Goal: Transaction & Acquisition: Book appointment/travel/reservation

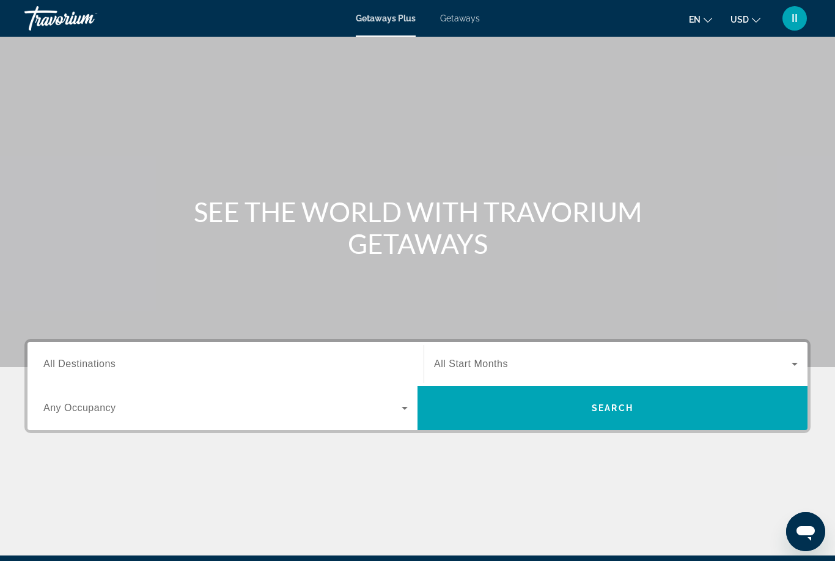
click at [464, 13] on span "Getaways" at bounding box center [460, 18] width 40 height 10
click at [103, 369] on span "All Destinations" at bounding box center [79, 363] width 72 height 10
click at [103, 369] on input "Destination All Destinations" at bounding box center [225, 364] width 364 height 15
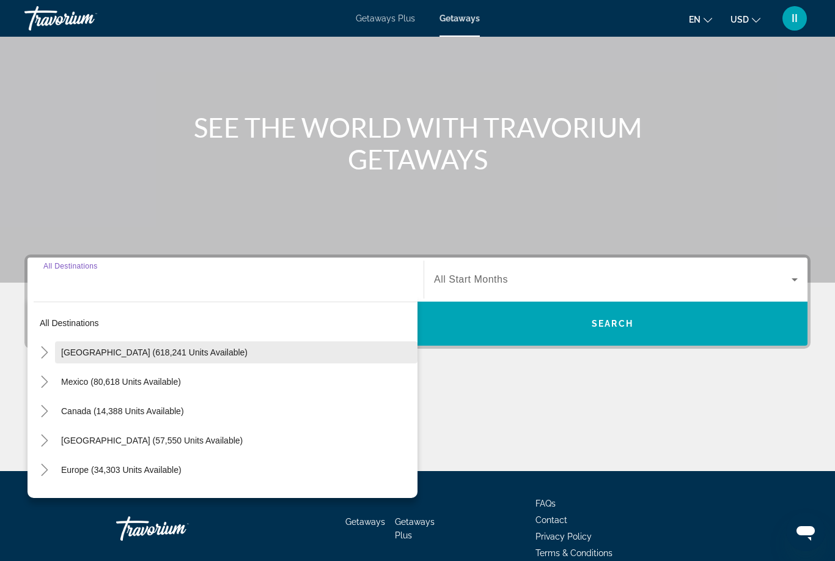
scroll to position [144, 0]
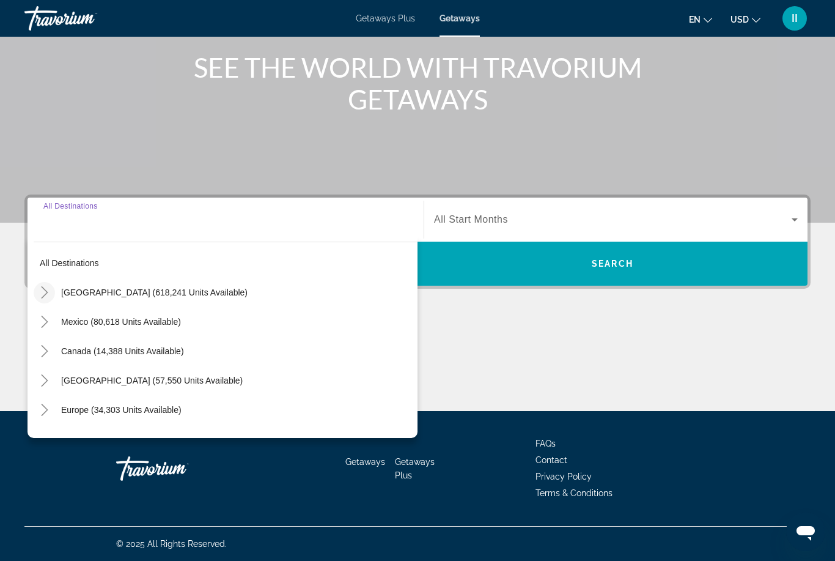
click at [44, 298] on icon "Toggle United States (618,241 units available)" at bounding box center [45, 292] width 12 height 12
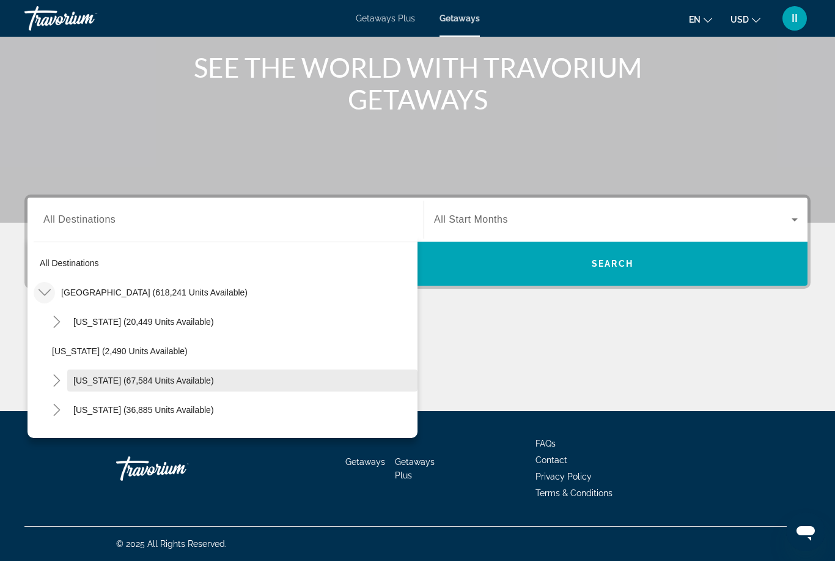
scroll to position [0, 0]
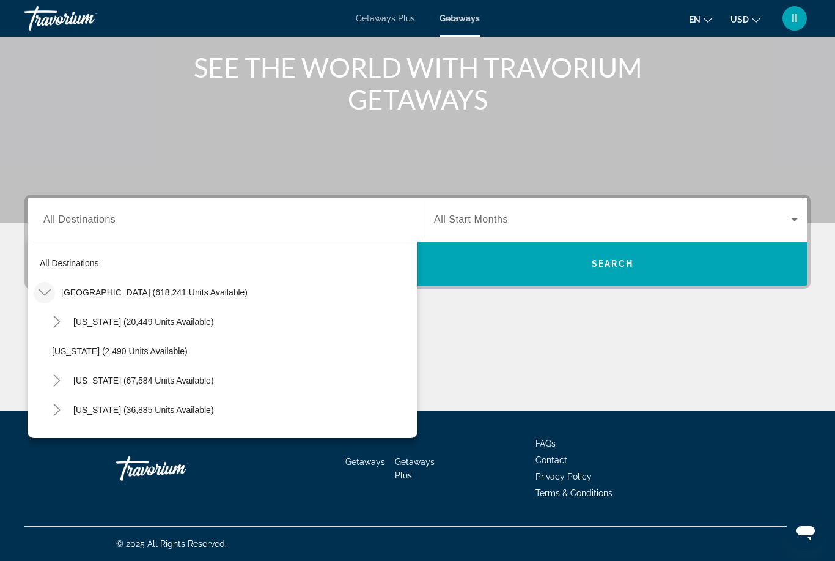
click at [44, 294] on icon "Toggle United States (618,241 units available)" at bounding box center [44, 292] width 12 height 7
click at [45, 404] on icon "Toggle Europe (34,303 units available)" at bounding box center [45, 410] width 12 height 12
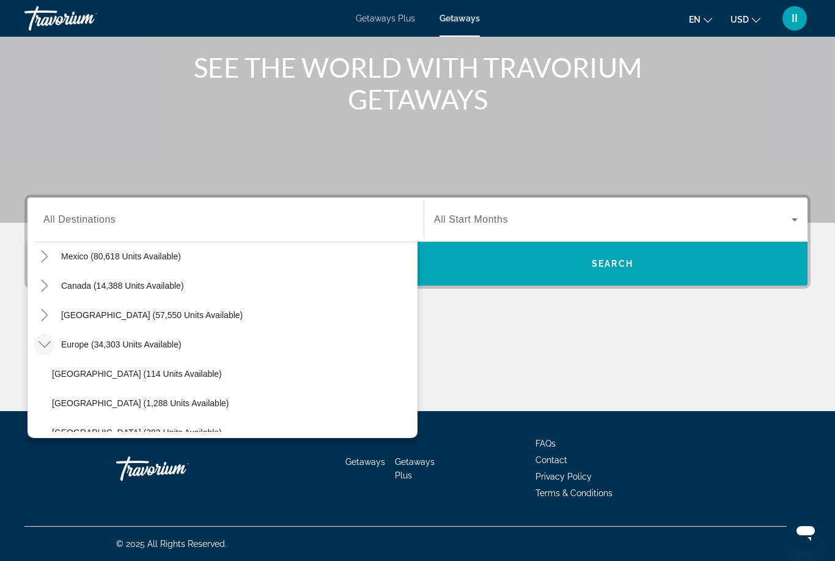
scroll to position [66, 0]
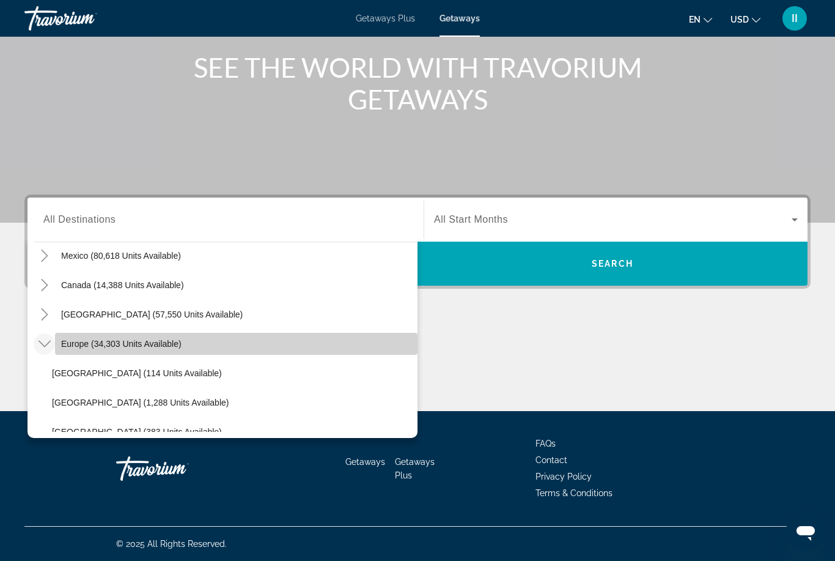
click at [81, 348] on span "Europe (34,303 units available)" at bounding box center [121, 344] width 120 height 10
type input "**********"
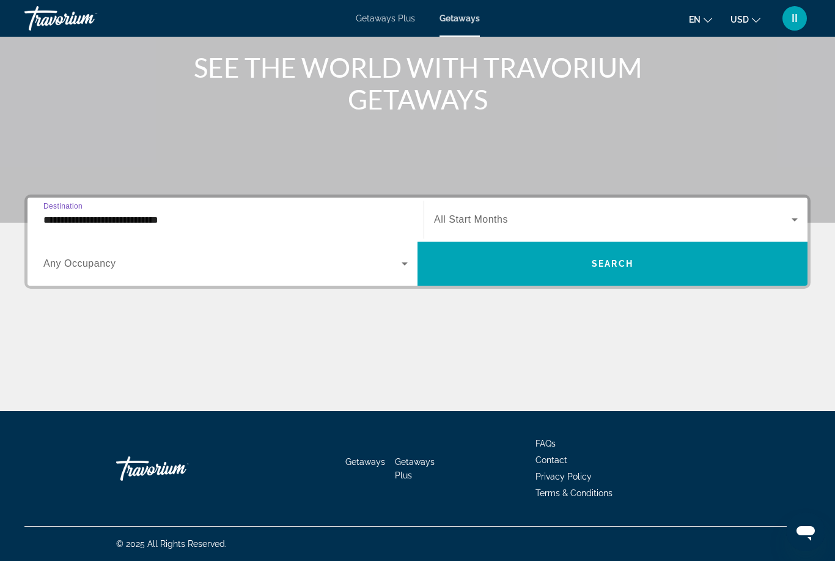
click at [547, 223] on span "Search widget" at bounding box center [613, 219] width 358 height 15
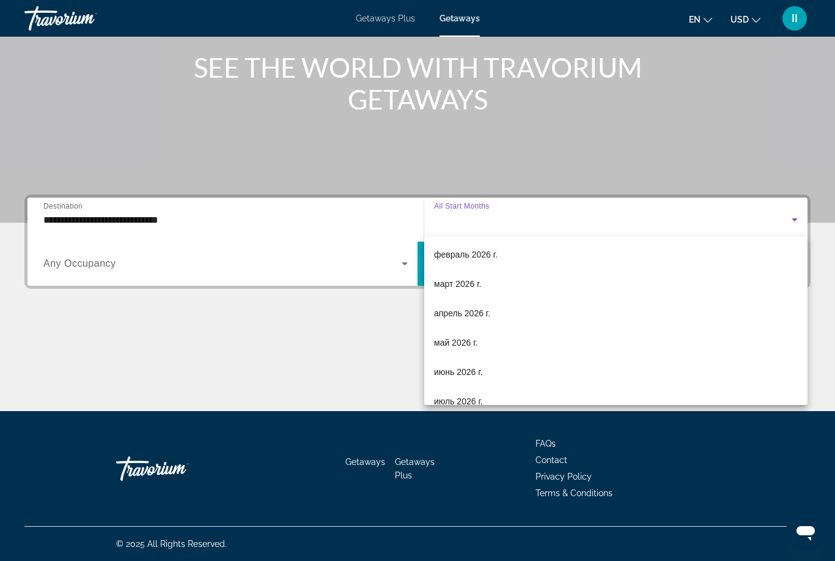
scroll to position [163, 0]
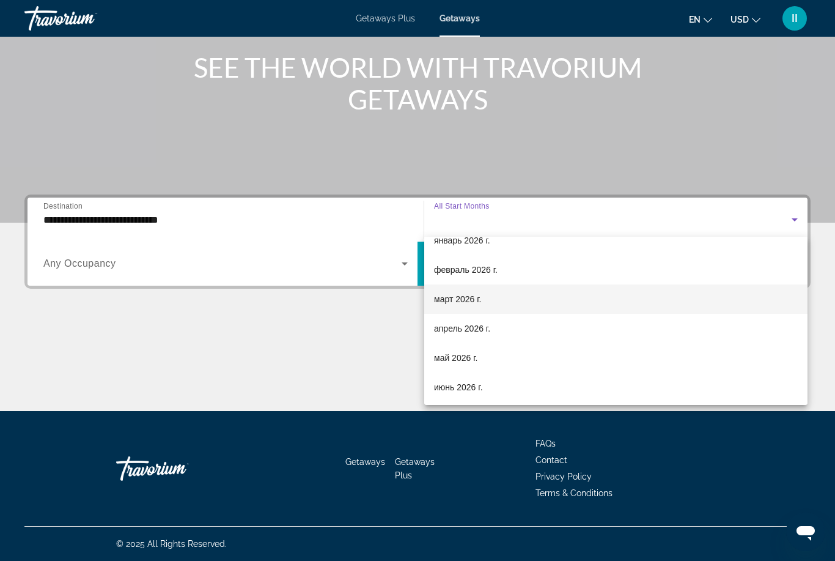
click at [458, 304] on span "март 2026 г." at bounding box center [458, 299] width 48 height 15
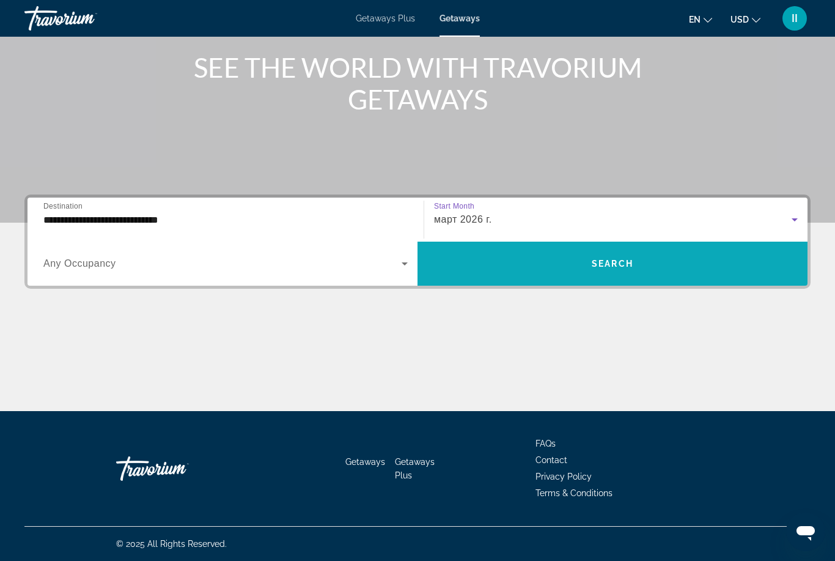
click at [563, 265] on span "Search widget" at bounding box center [613, 263] width 390 height 29
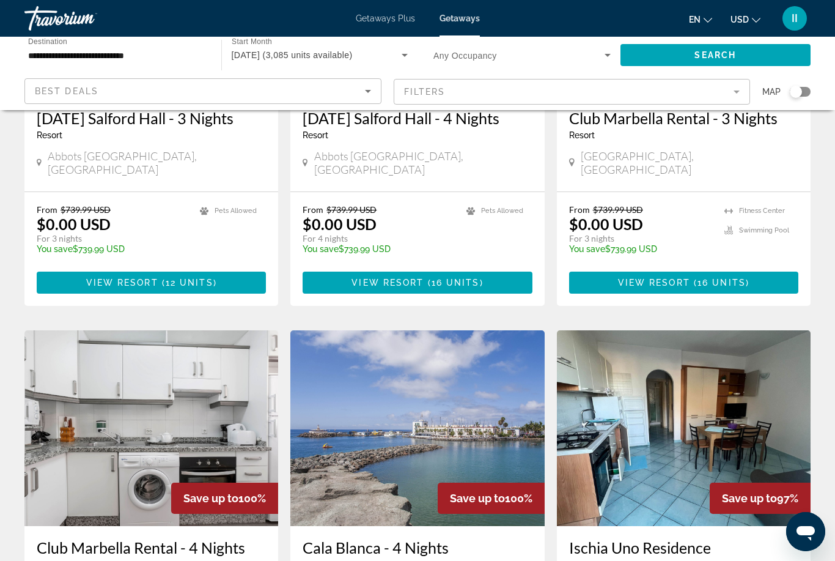
scroll to position [673, 0]
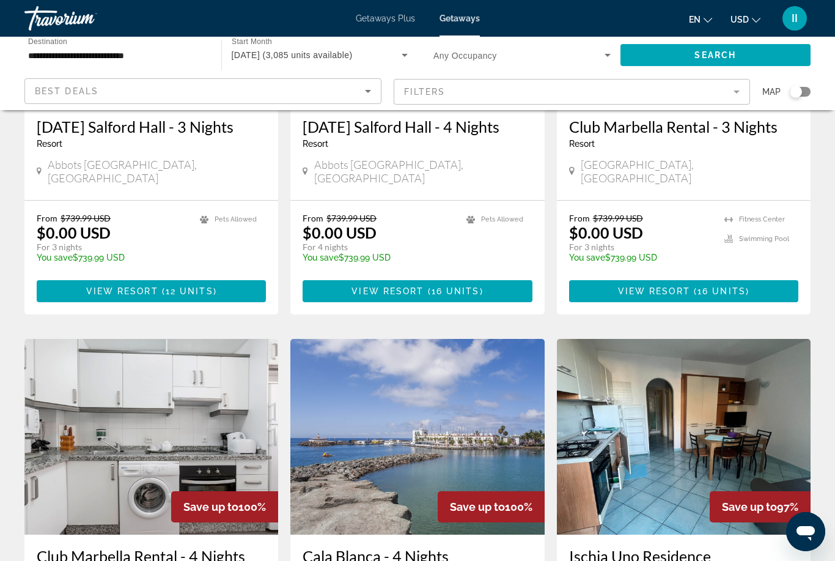
click at [97, 51] on input "**********" at bounding box center [116, 55] width 177 height 15
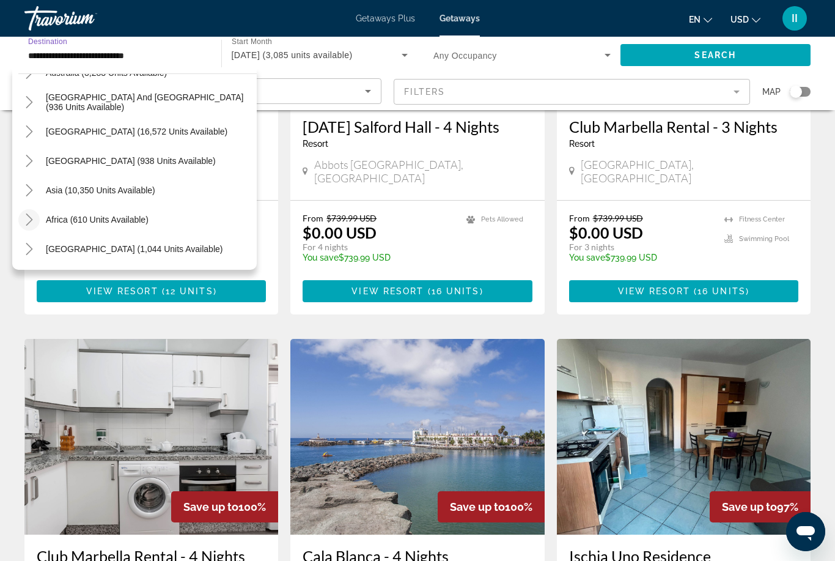
scroll to position [932, 0]
click at [30, 191] on icon "Toggle Asia (10,350 units available)" at bounding box center [29, 190] width 12 height 12
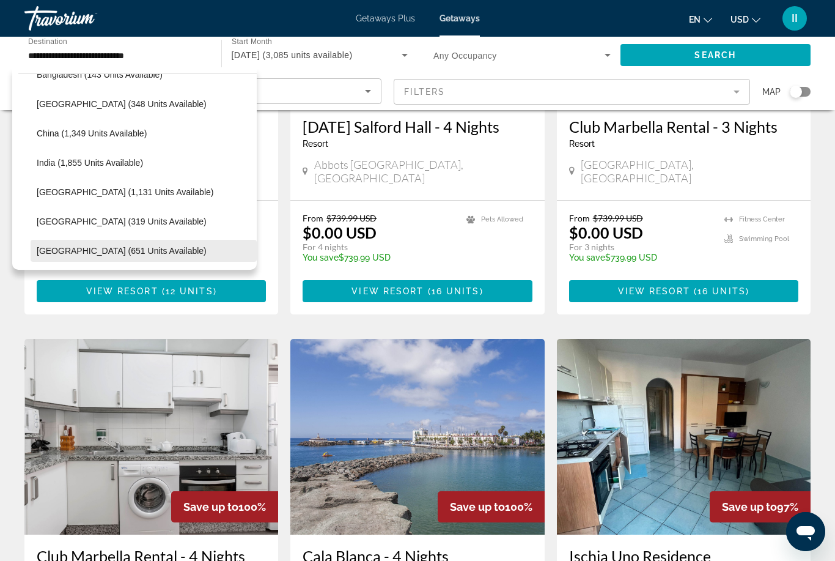
scroll to position [1134, 0]
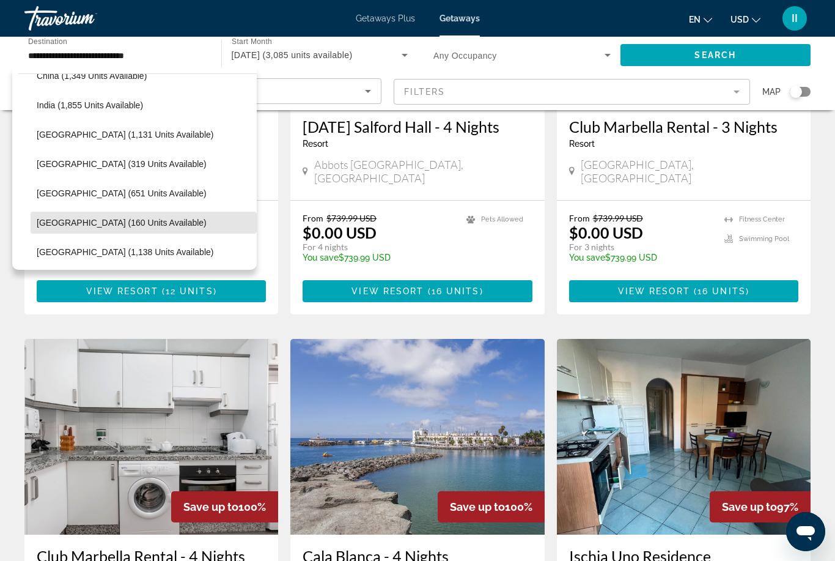
click at [97, 223] on span "[GEOGRAPHIC_DATA] (160 units available)" at bounding box center [122, 223] width 170 height 10
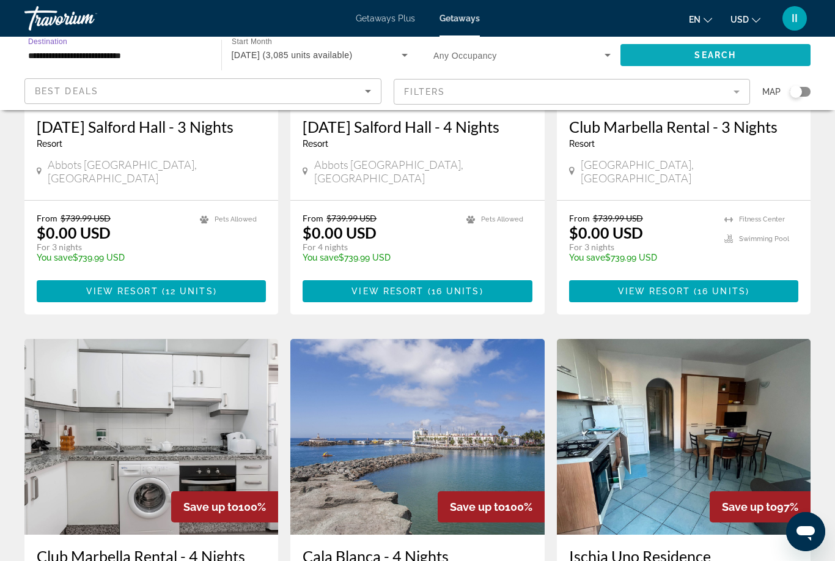
click at [722, 65] on span "Search widget" at bounding box center [716, 54] width 191 height 29
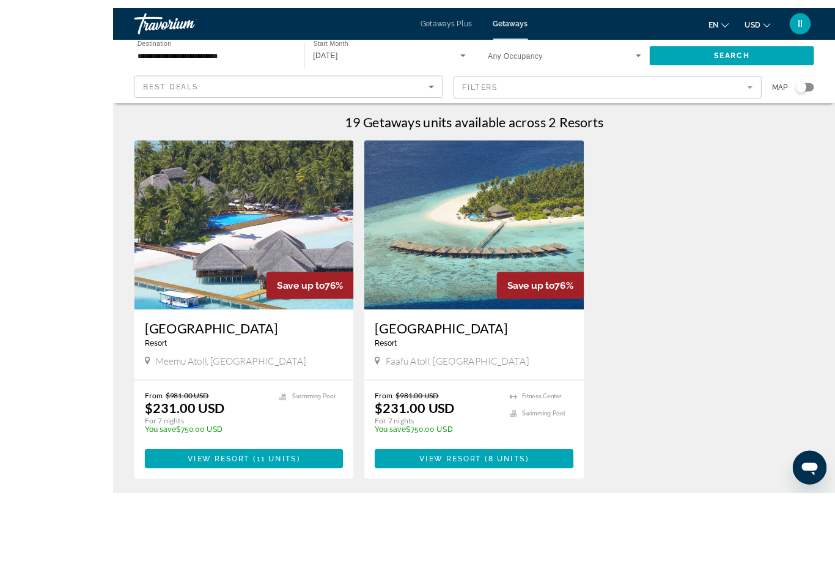
scroll to position [37, 0]
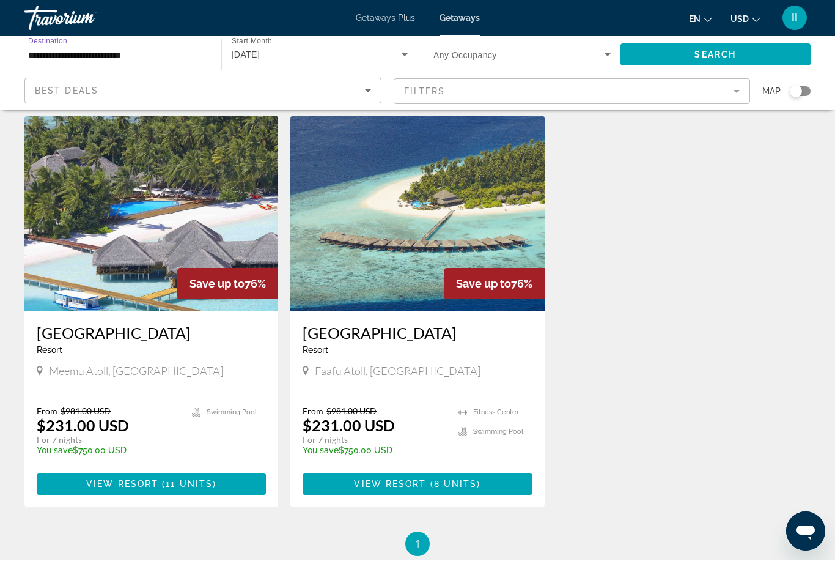
click at [103, 48] on input "**********" at bounding box center [116, 55] width 177 height 15
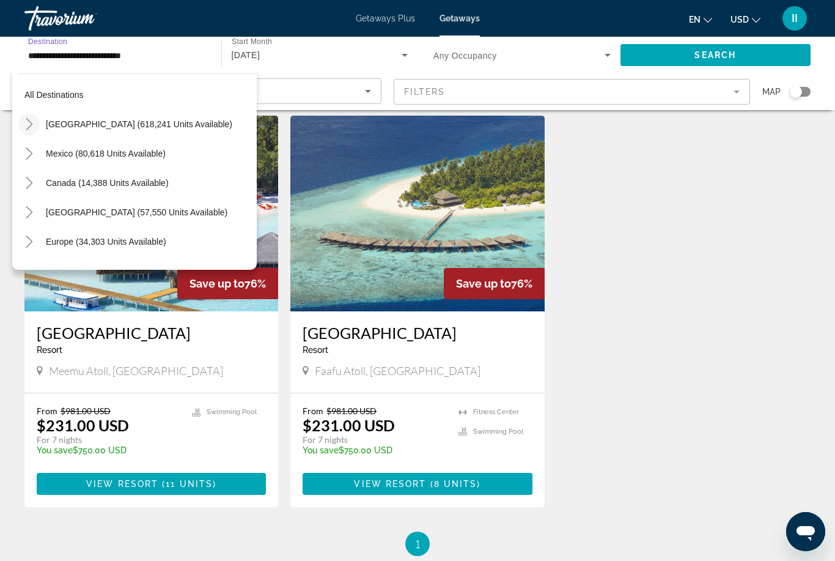
scroll to position [0, 0]
click at [83, 125] on span "[GEOGRAPHIC_DATA] (618,241 units available)" at bounding box center [139, 124] width 187 height 10
type input "**********"
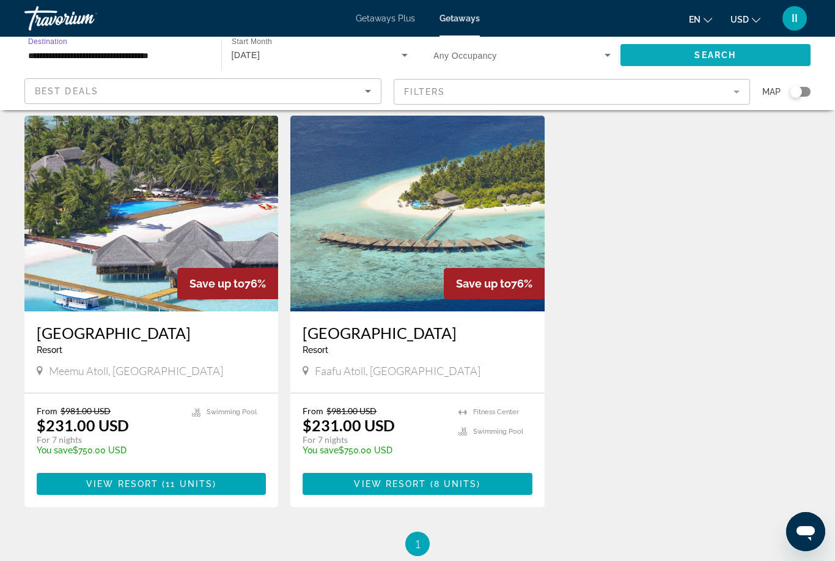
click at [684, 55] on span "Search widget" at bounding box center [716, 54] width 191 height 29
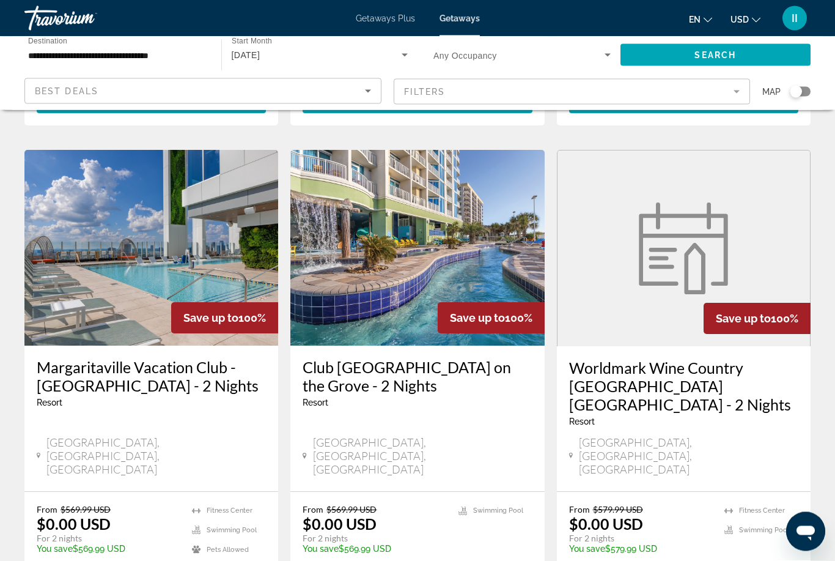
scroll to position [1387, 0]
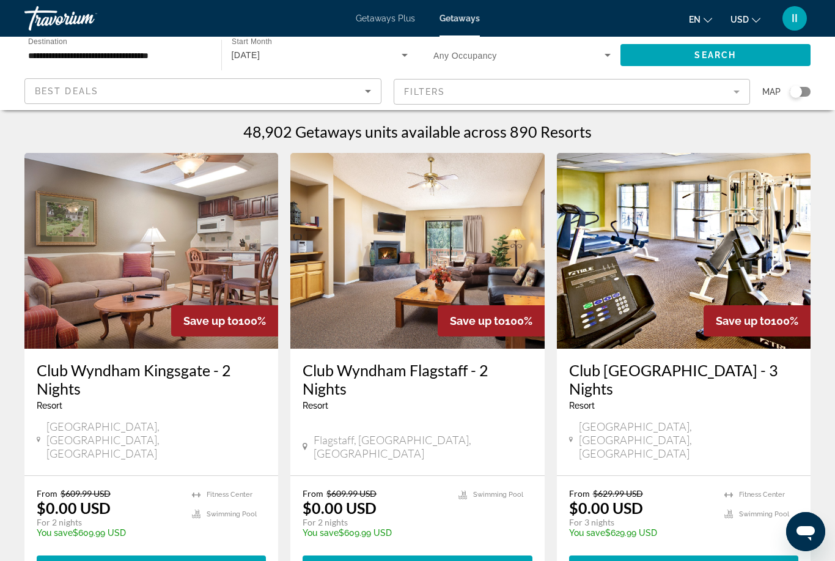
click at [447, 93] on mat-form-field "Filters" at bounding box center [572, 92] width 357 height 26
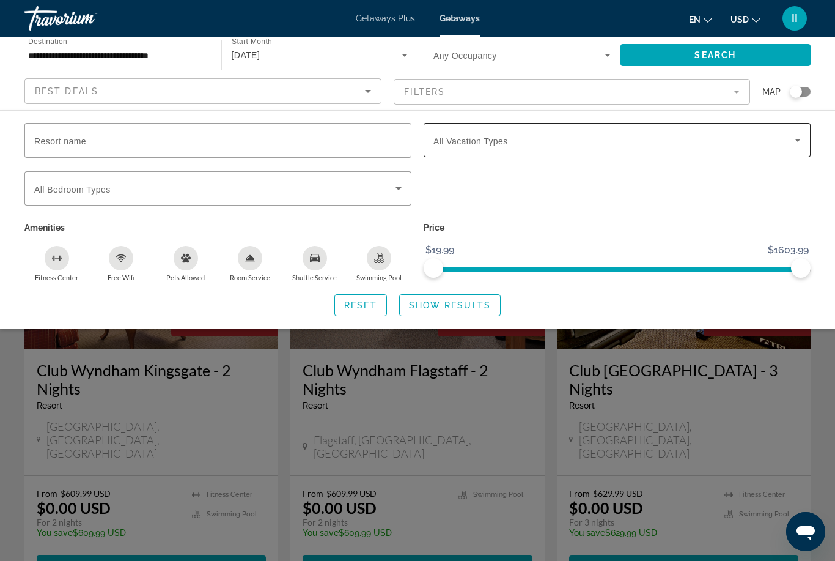
click at [462, 142] on span "All Vacation Types" at bounding box center [471, 141] width 75 height 10
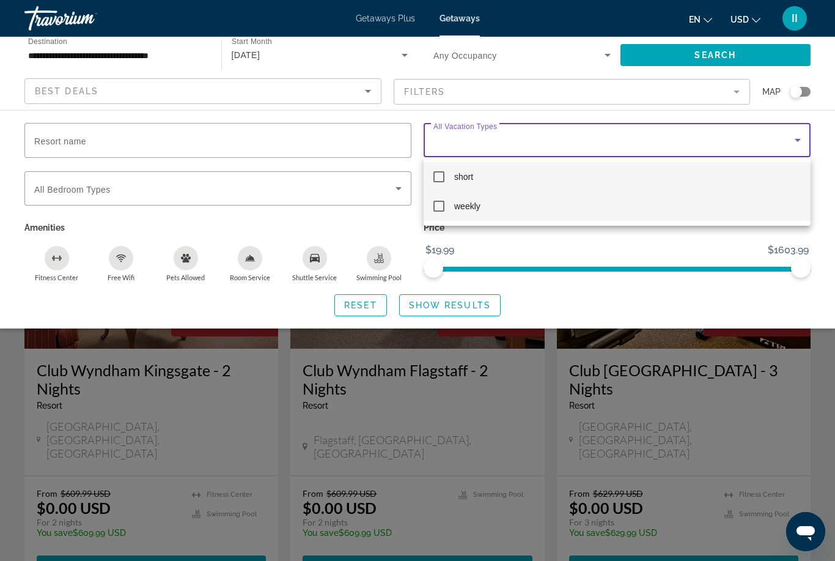
click at [460, 212] on span "weekly" at bounding box center [467, 206] width 26 height 15
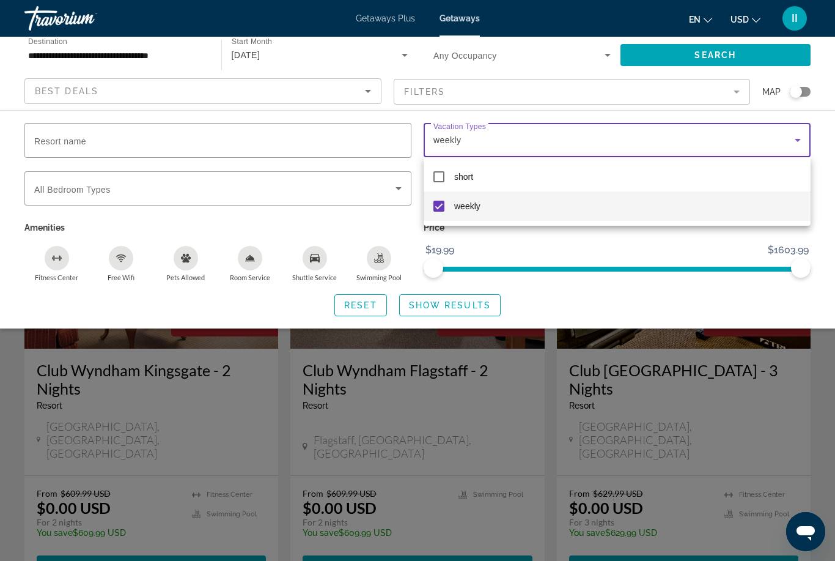
click at [450, 303] on div at bounding box center [417, 280] width 835 height 561
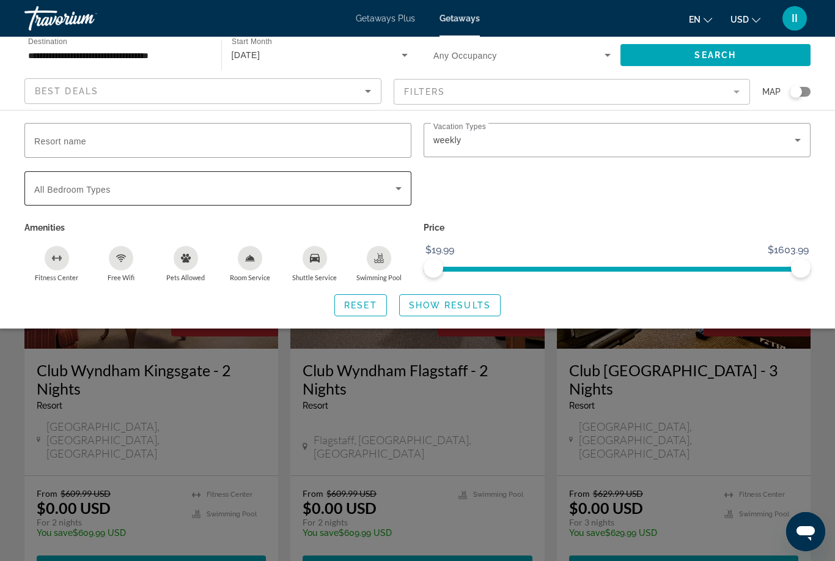
click at [262, 204] on div "Search widget" at bounding box center [218, 188] width 368 height 34
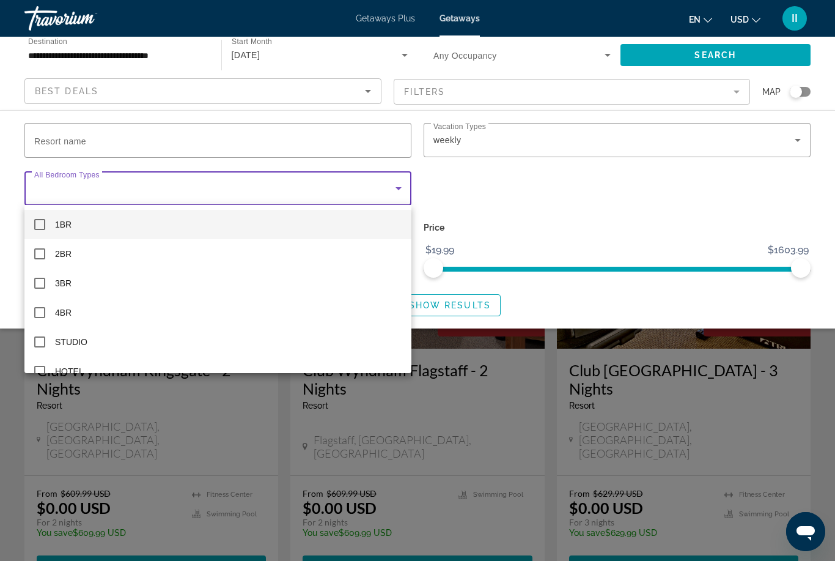
click at [478, 300] on div at bounding box center [417, 280] width 835 height 561
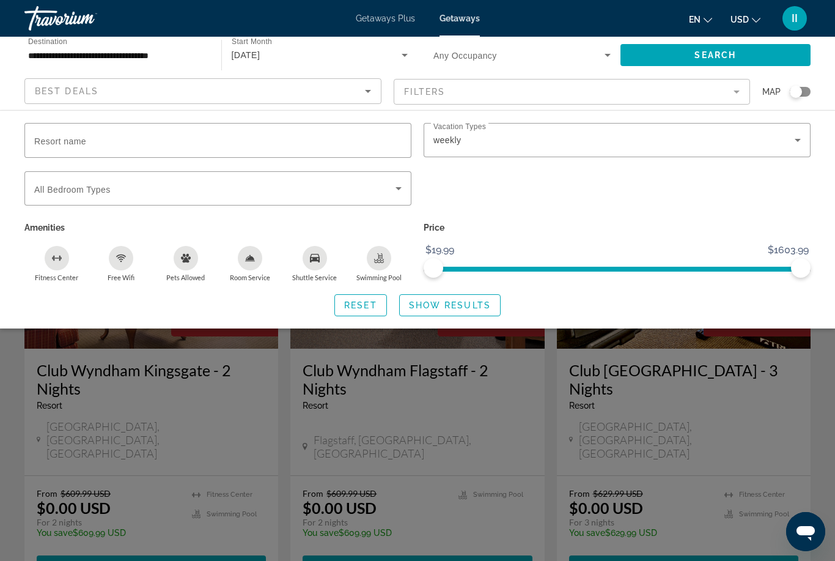
click at [453, 306] on span "Show Results" at bounding box center [450, 305] width 82 height 10
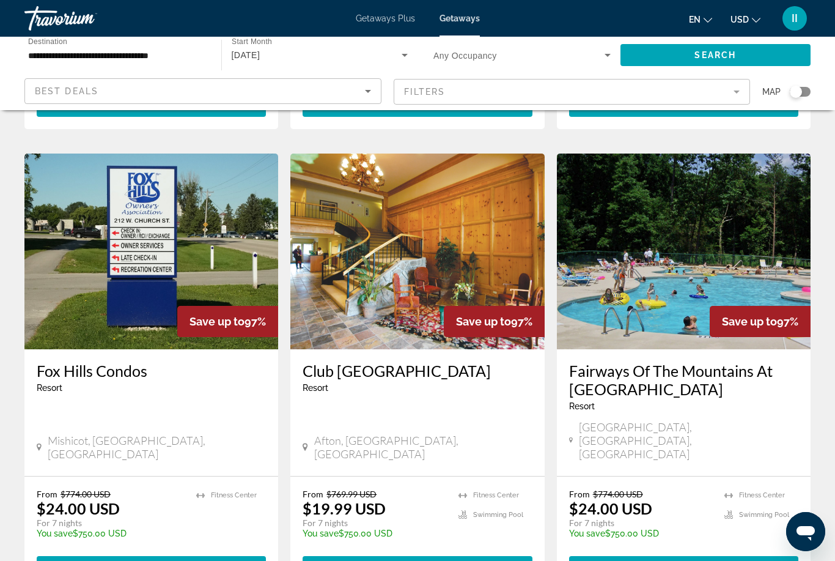
scroll to position [888, 0]
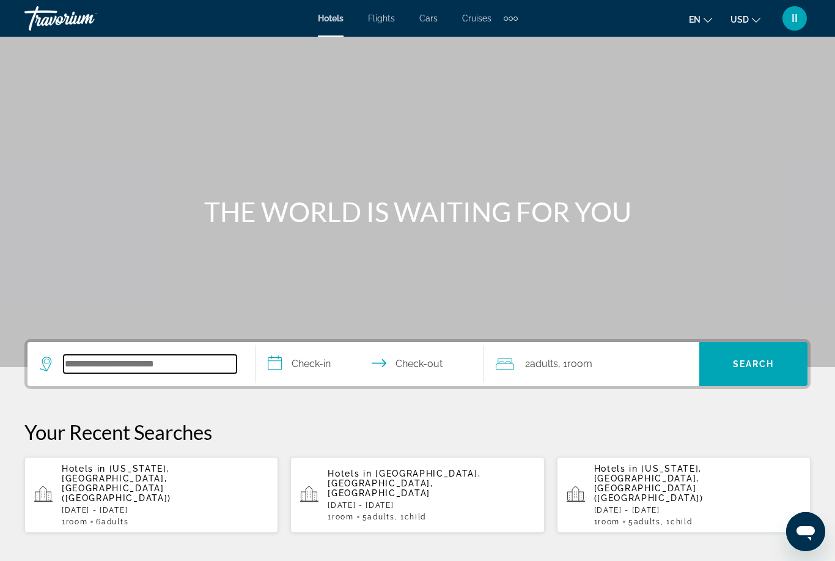
click at [140, 361] on input "Search widget" at bounding box center [150, 364] width 173 height 18
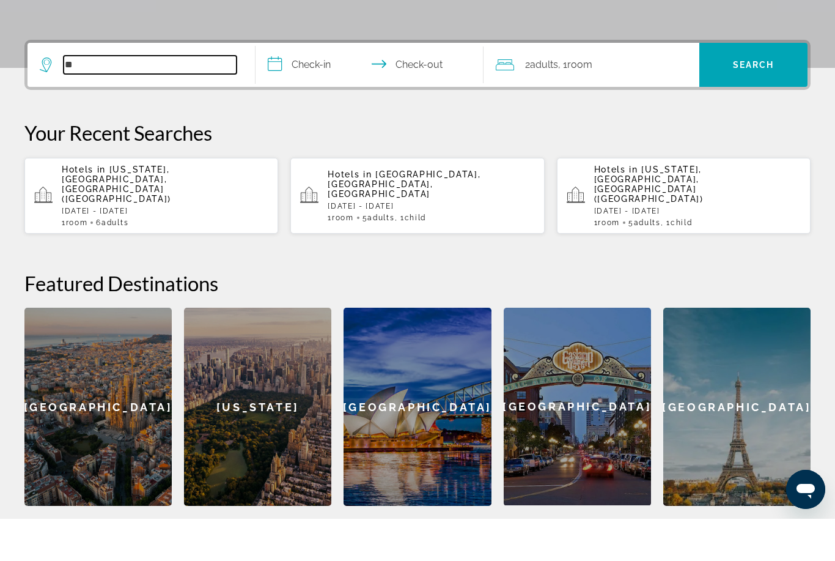
type input "*"
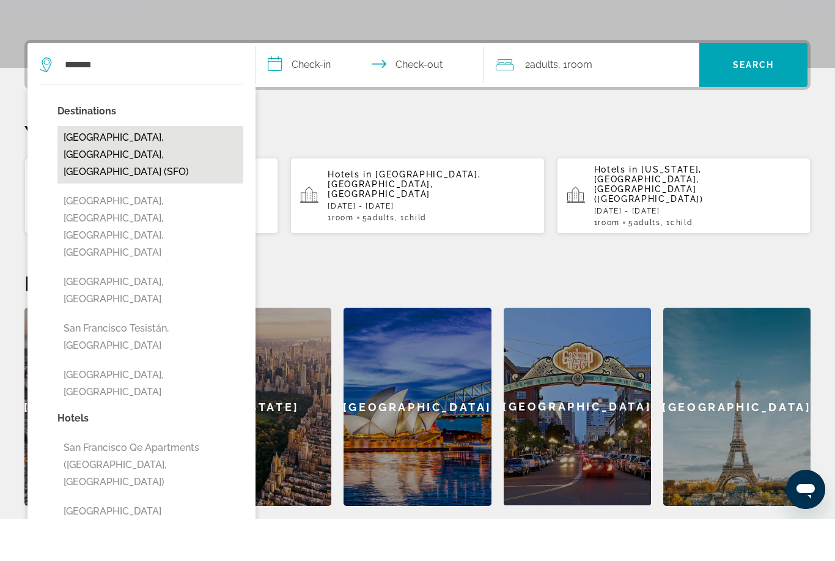
click at [138, 168] on button "San Francisco, CA, United States (SFO)" at bounding box center [150, 196] width 186 height 57
type input "**********"
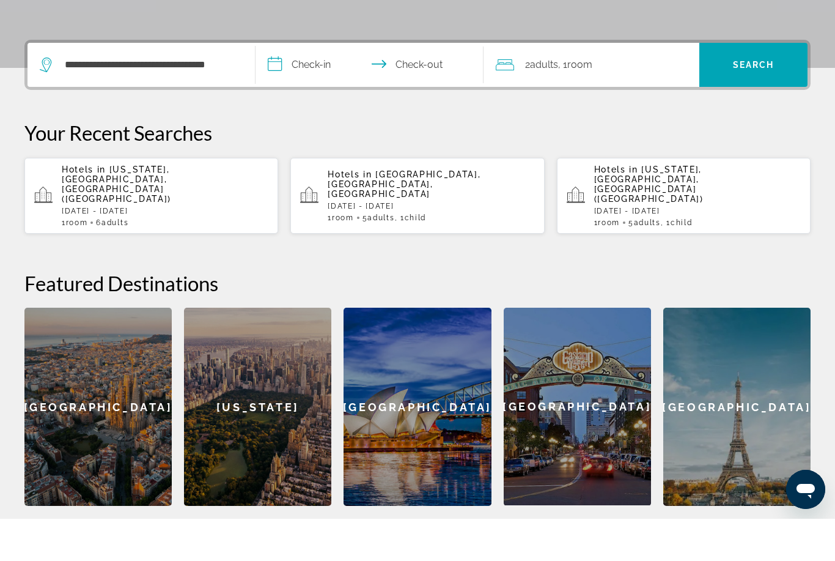
click at [316, 85] on input "**********" at bounding box center [372, 109] width 233 height 48
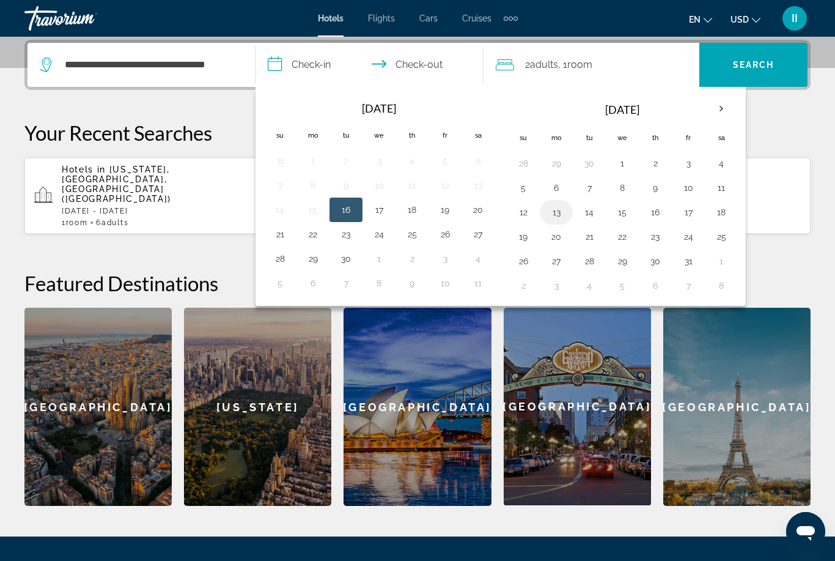
click at [563, 213] on button "13" at bounding box center [557, 212] width 20 height 17
click at [693, 208] on button "17" at bounding box center [689, 212] width 20 height 17
type input "**********"
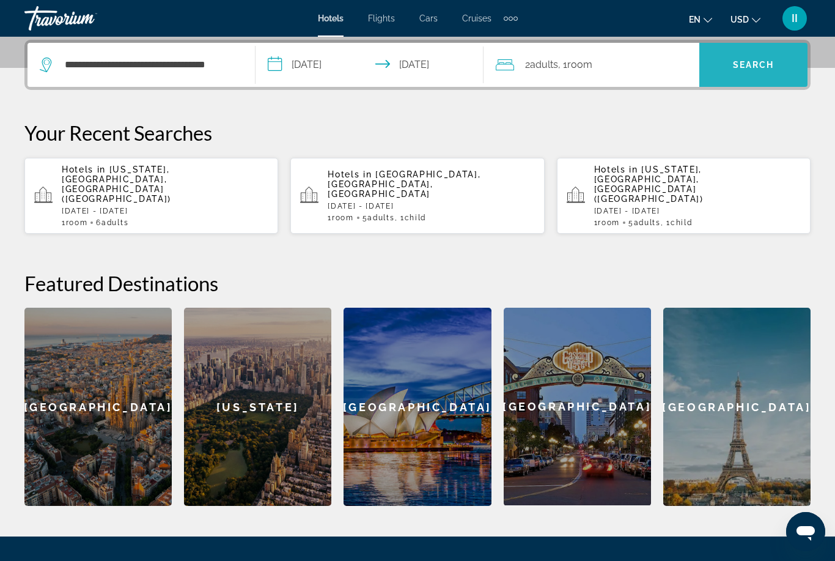
click at [762, 76] on span "Search widget" at bounding box center [754, 64] width 108 height 29
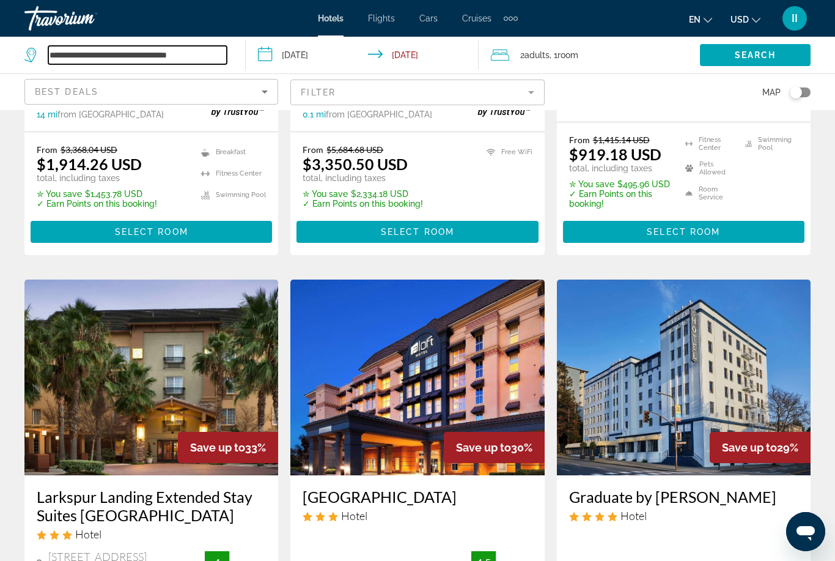
scroll to position [856, 0]
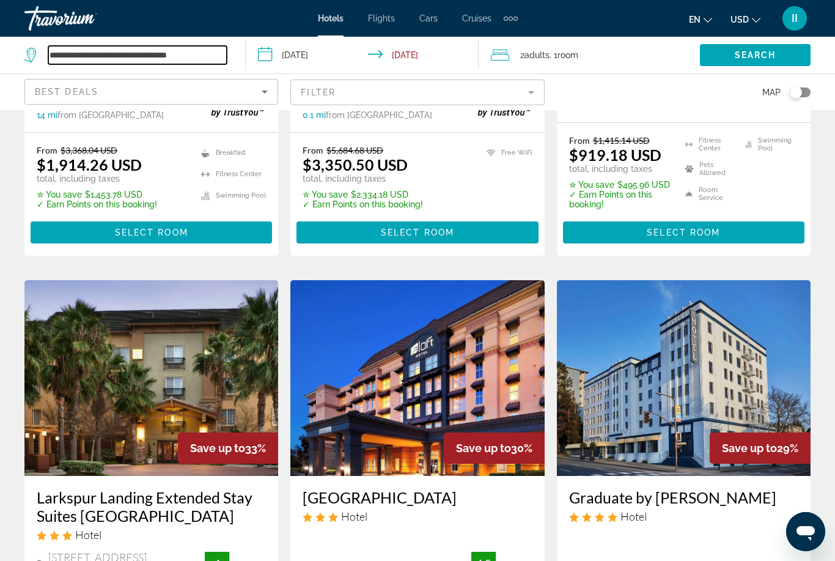
drag, startPoint x: 215, startPoint y: 54, endPoint x: 45, endPoint y: 48, distance: 169.5
click at [44, 47] on div "**********" at bounding box center [125, 55] width 202 height 18
drag, startPoint x: 51, startPoint y: 56, endPoint x: 224, endPoint y: 46, distance: 172.7
click at [224, 46] on input "**********" at bounding box center [137, 55] width 179 height 18
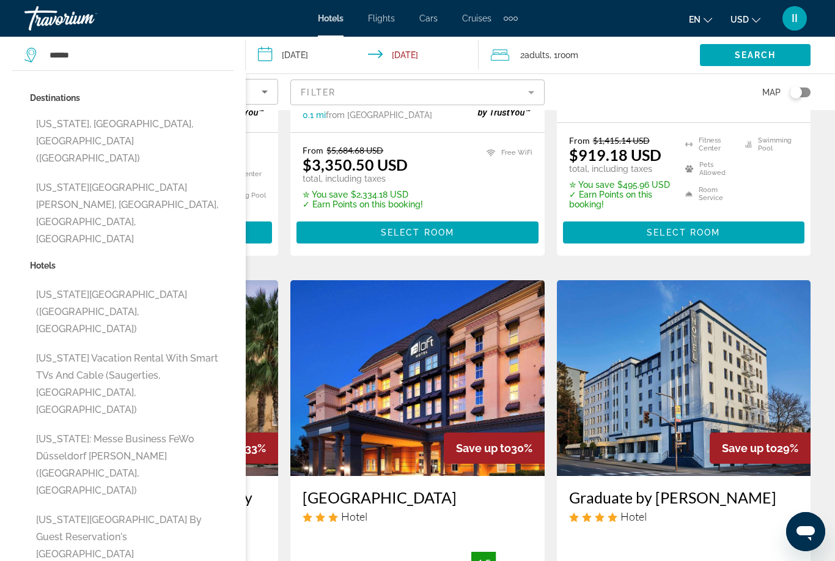
click at [114, 127] on button "New York, NY, United States (NYC)" at bounding box center [132, 141] width 204 height 57
type input "**********"
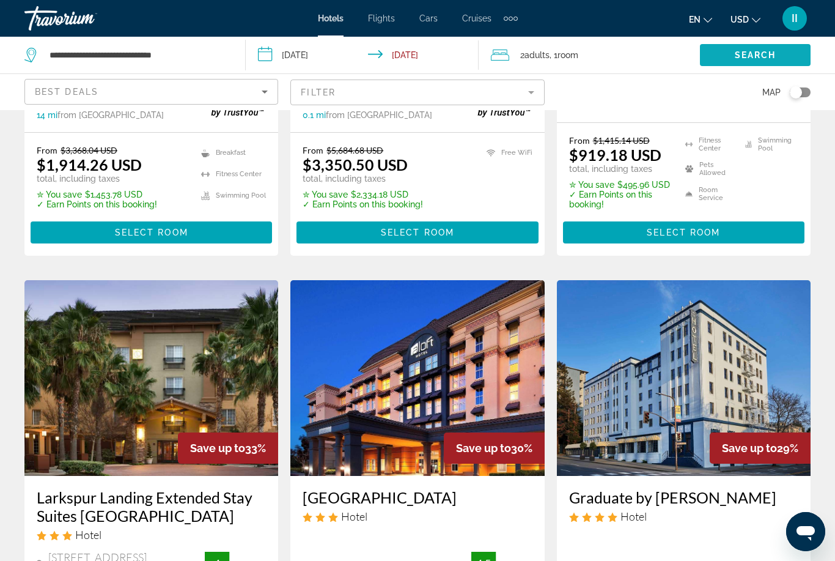
click at [774, 53] on span "Search" at bounding box center [756, 55] width 42 height 10
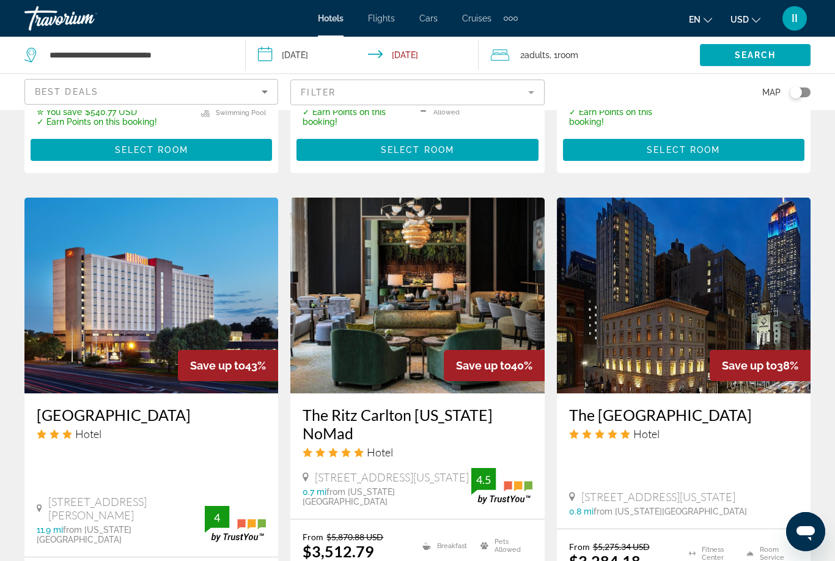
scroll to position [985, 0]
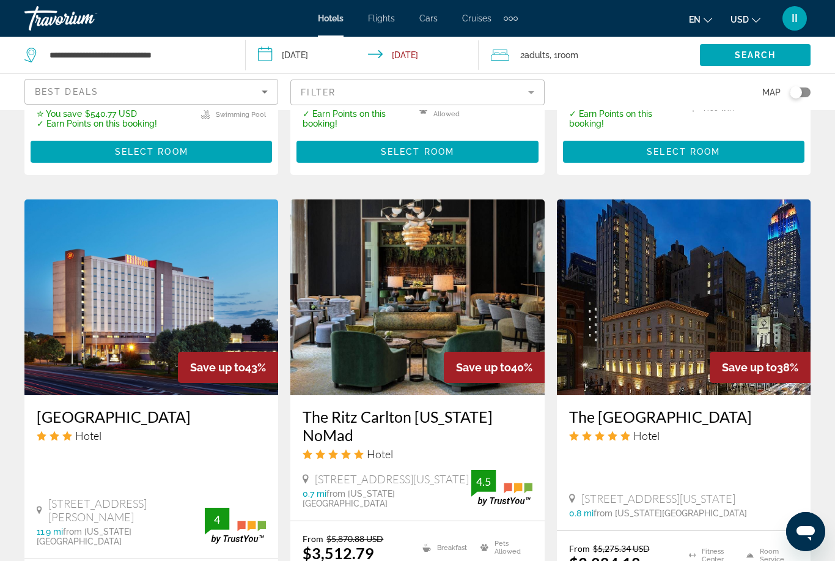
click at [511, 20] on div "Extra navigation items" at bounding box center [511, 19] width 4 height 4
click at [490, 49] on link "Activities" at bounding box center [491, 41] width 48 height 22
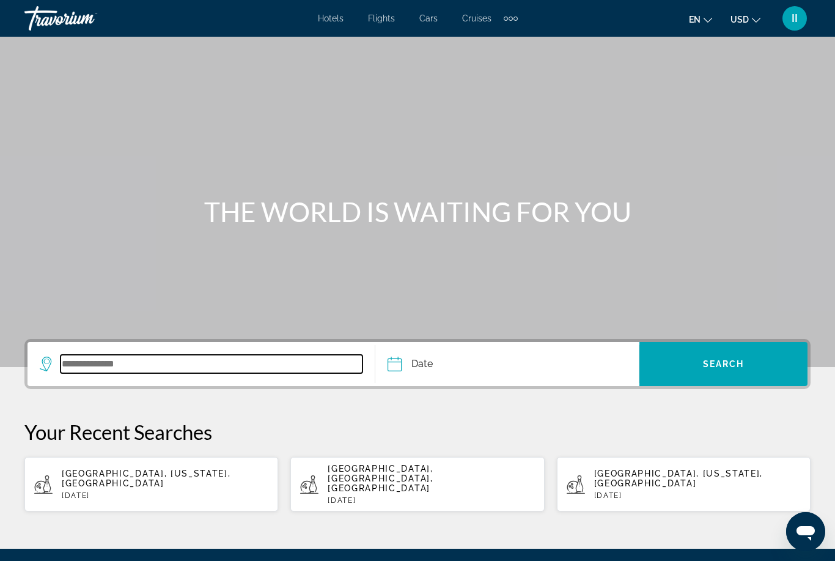
click at [114, 372] on input "Search widget" at bounding box center [212, 364] width 302 height 18
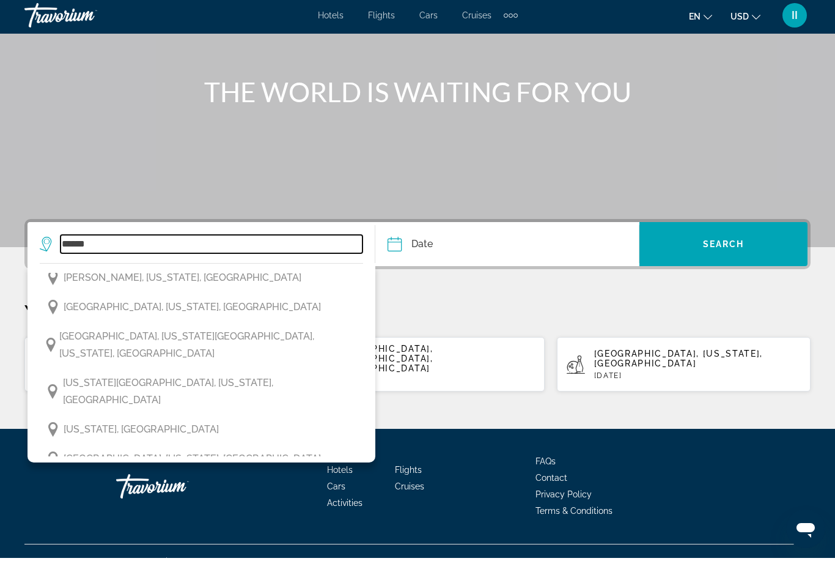
scroll to position [232, 0]
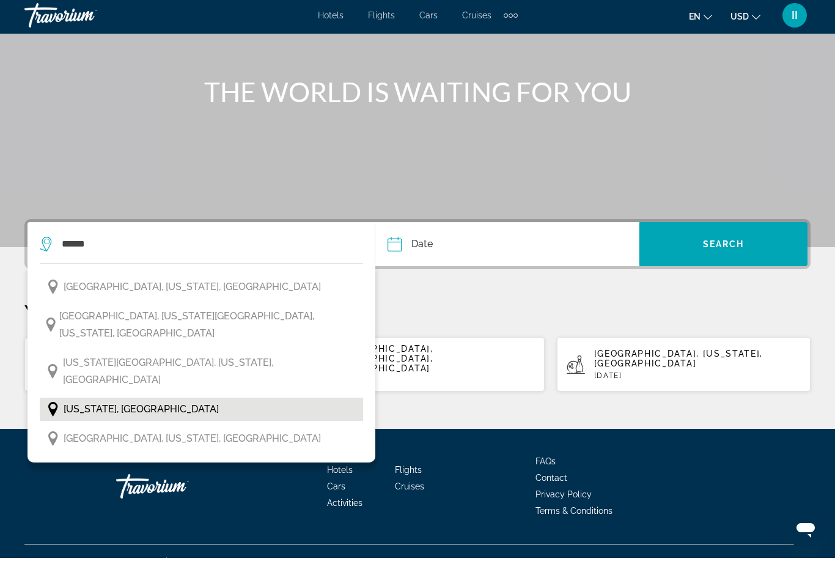
click at [106, 404] on span "New York, USA" at bounding box center [141, 412] width 155 height 17
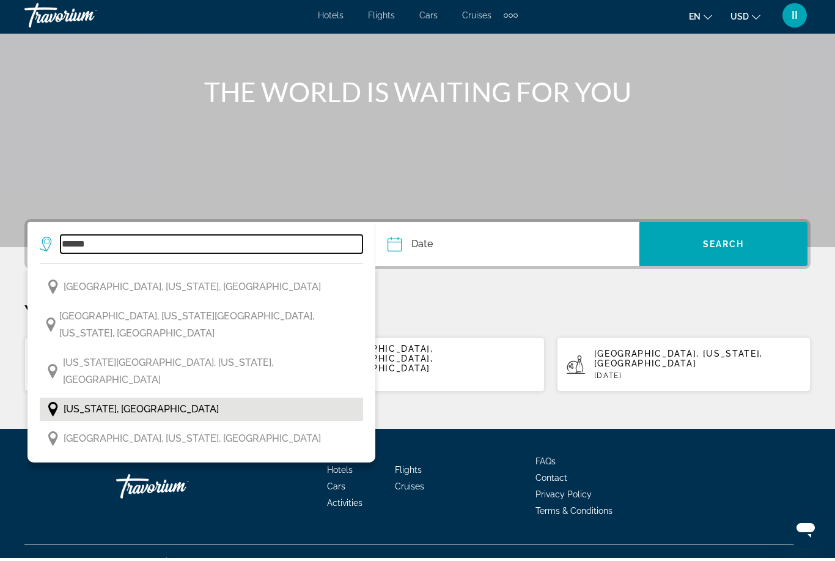
type input "**********"
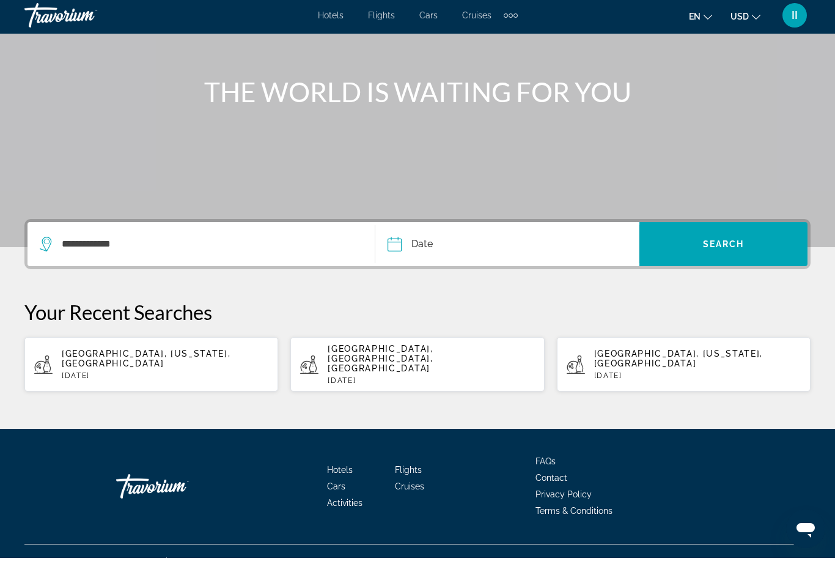
click at [453, 229] on input "Date" at bounding box center [450, 249] width 131 height 48
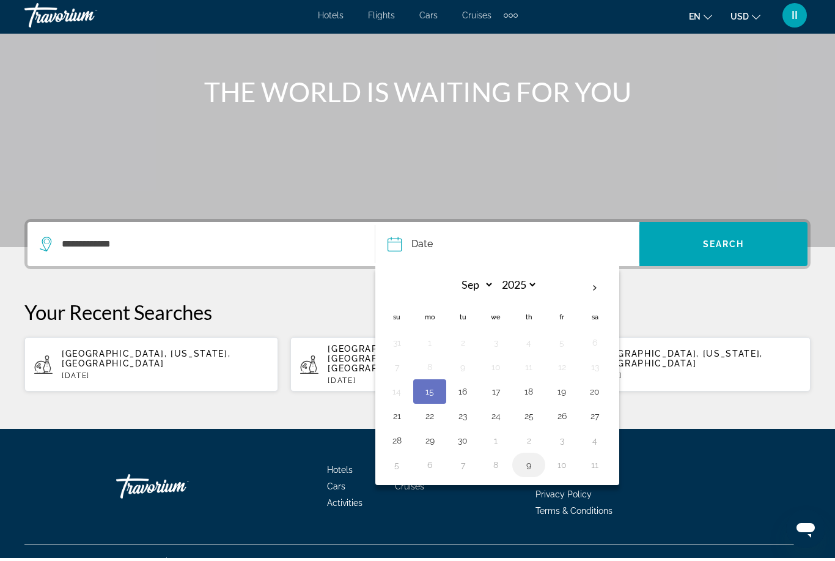
scroll to position [78, 0]
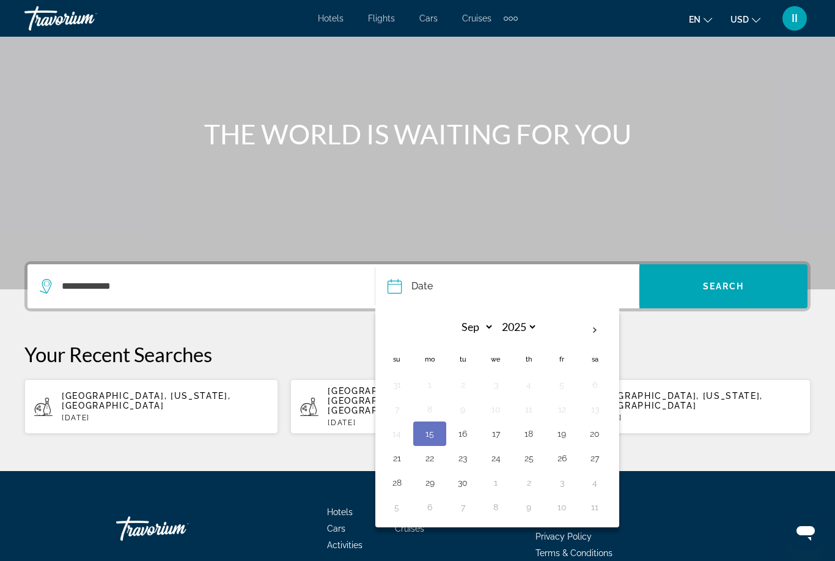
click at [533, 464] on button "25" at bounding box center [529, 457] width 20 height 17
type input "**********"
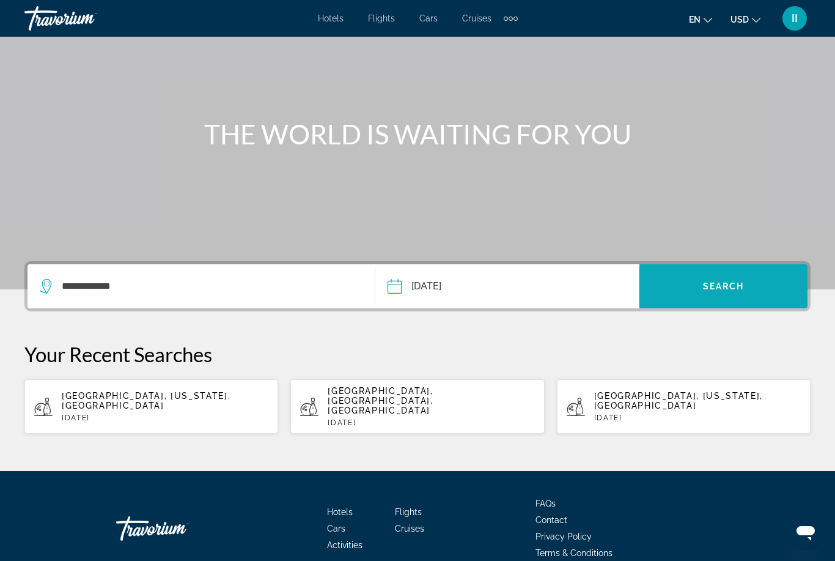
click at [744, 281] on span "Search" at bounding box center [724, 286] width 42 height 10
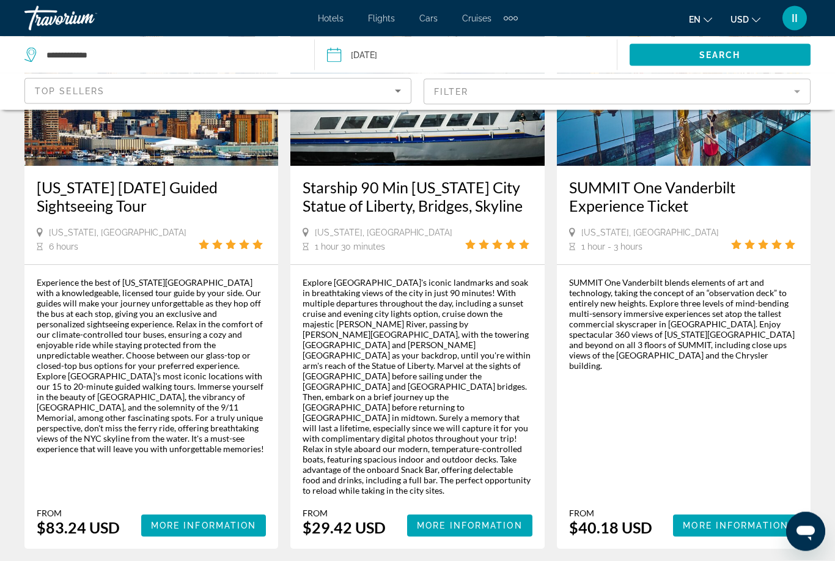
scroll to position [221, 0]
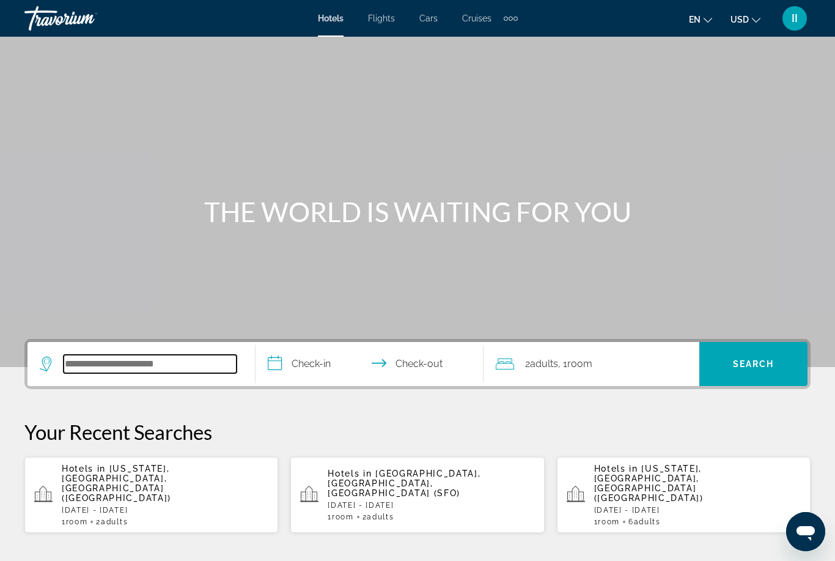
click at [160, 363] on input "Search widget" at bounding box center [150, 364] width 173 height 18
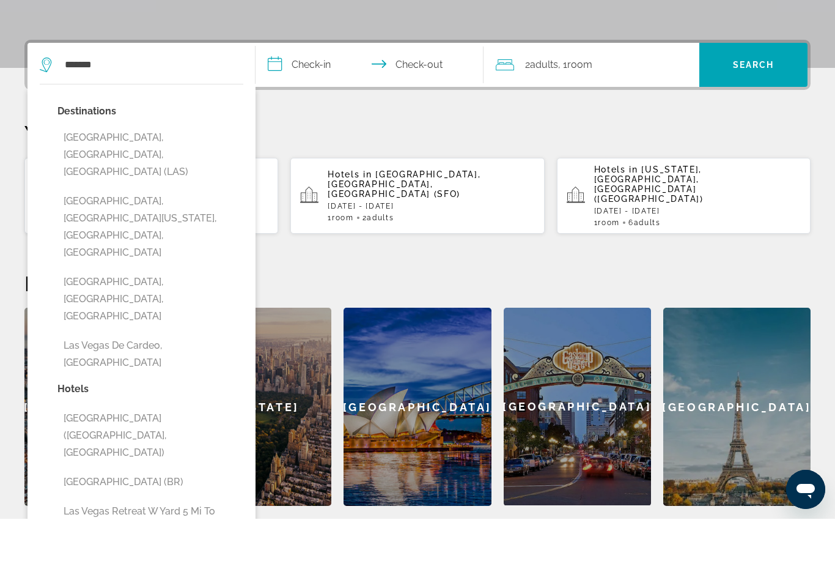
click at [151, 168] on button "Las Vegas, NV, United States (LAS)" at bounding box center [150, 196] width 186 height 57
type input "**********"
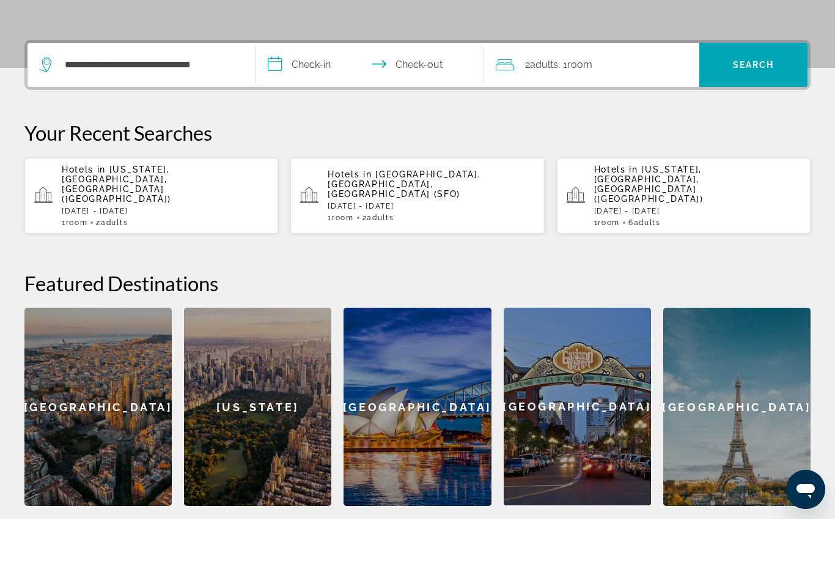
click at [325, 85] on input "**********" at bounding box center [372, 109] width 233 height 48
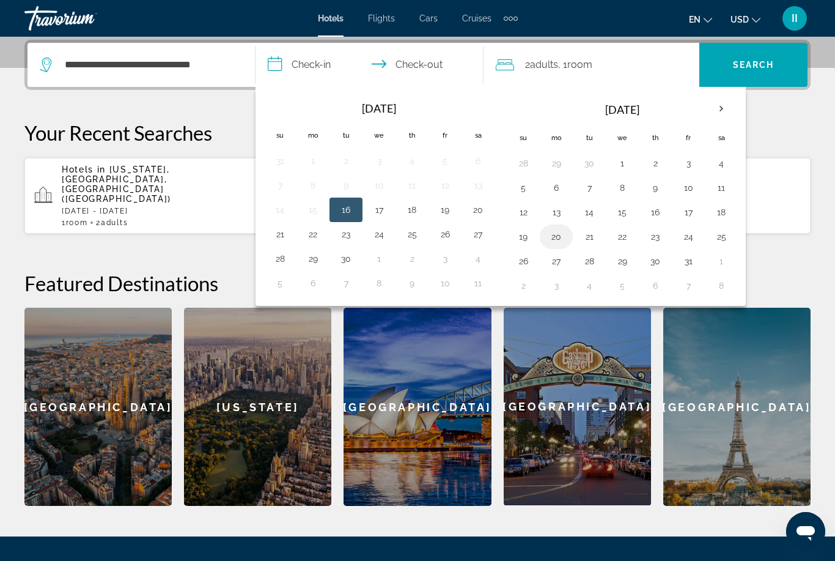
click at [557, 242] on button "20" at bounding box center [557, 236] width 20 height 17
click at [692, 235] on button "24" at bounding box center [689, 236] width 20 height 17
type input "**********"
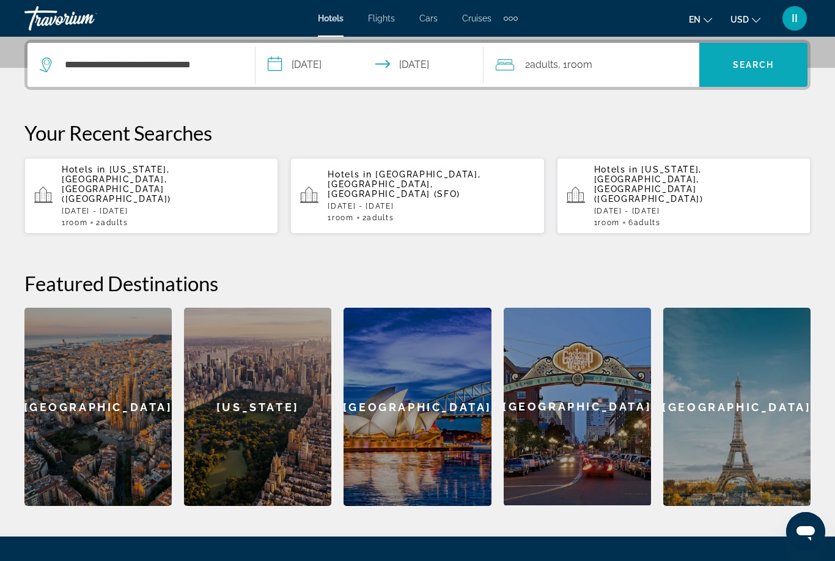
click at [763, 62] on span "Search" at bounding box center [754, 65] width 42 height 10
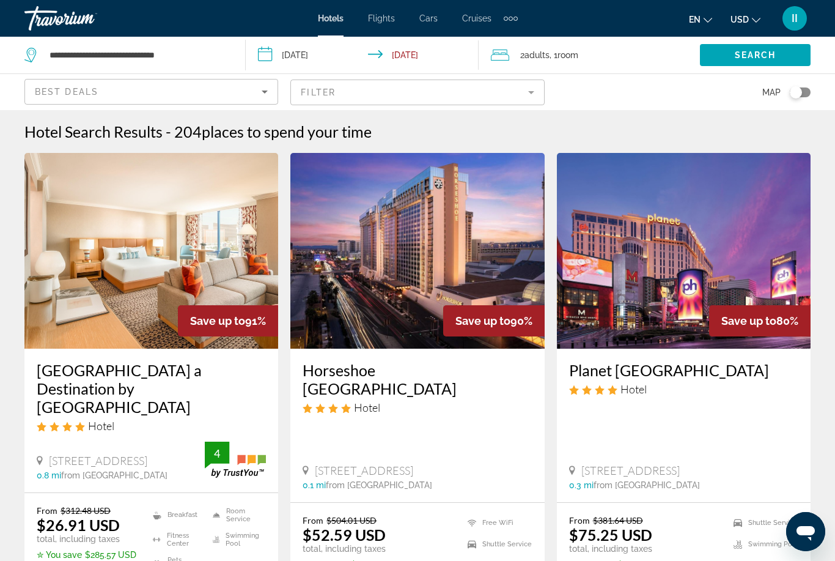
click at [166, 270] on img "Main content" at bounding box center [151, 251] width 254 height 196
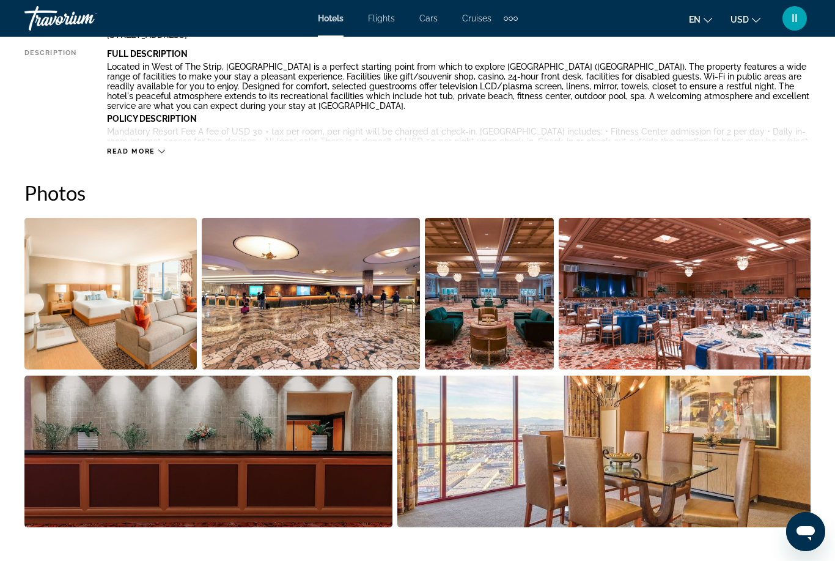
scroll to position [704, 0]
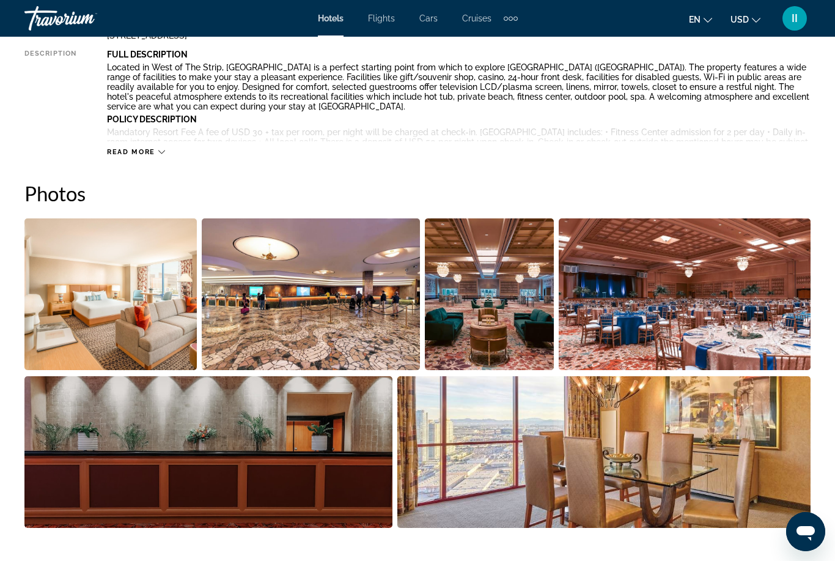
click at [293, 301] on img "Open full-screen image slider" at bounding box center [311, 294] width 218 height 152
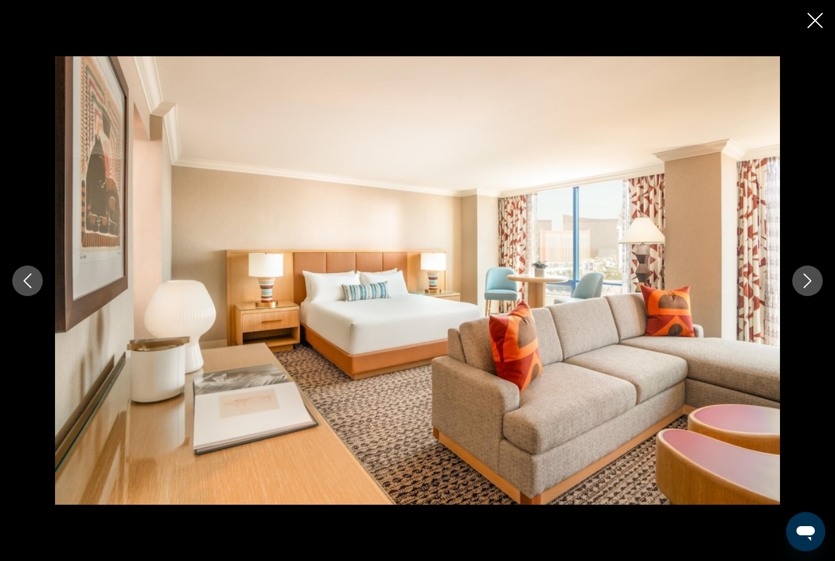
click at [809, 281] on icon "Next image" at bounding box center [808, 280] width 15 height 15
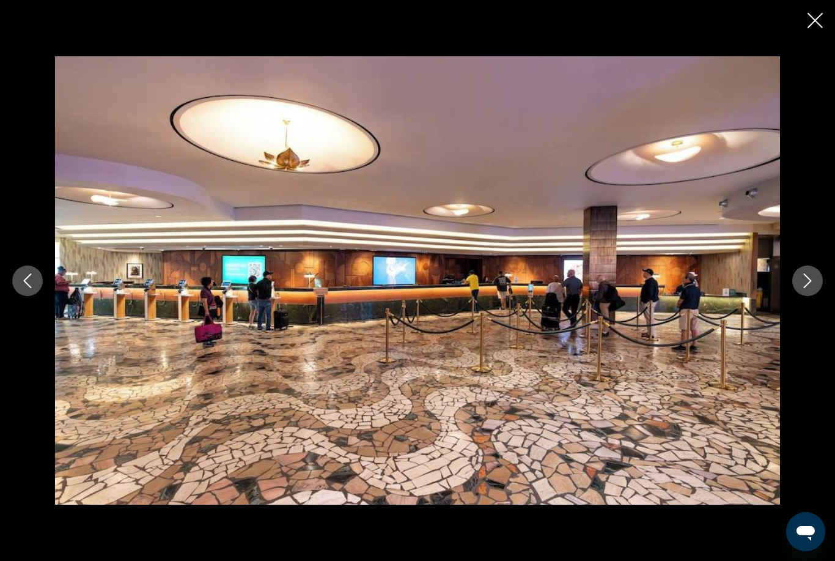
click at [810, 281] on icon "Next image" at bounding box center [808, 280] width 8 height 15
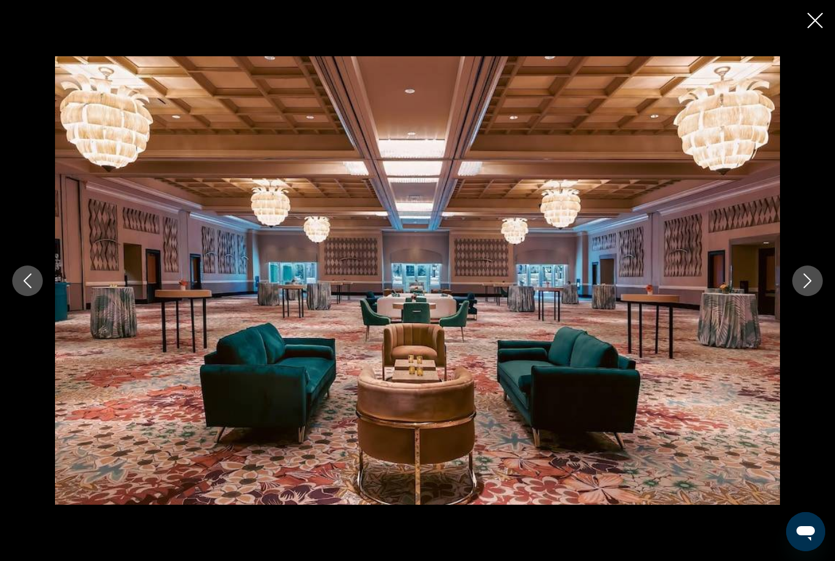
click at [810, 281] on icon "Next image" at bounding box center [808, 280] width 15 height 15
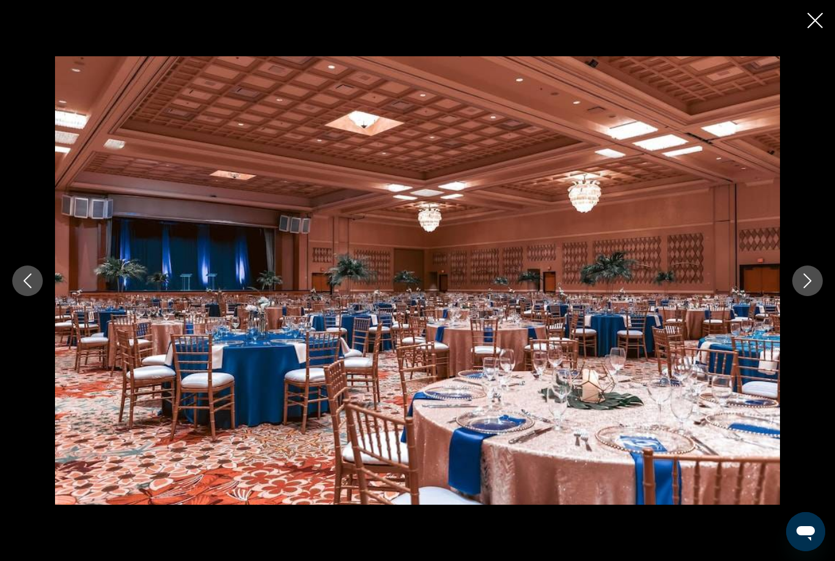
click at [810, 281] on icon "Next image" at bounding box center [808, 280] width 15 height 15
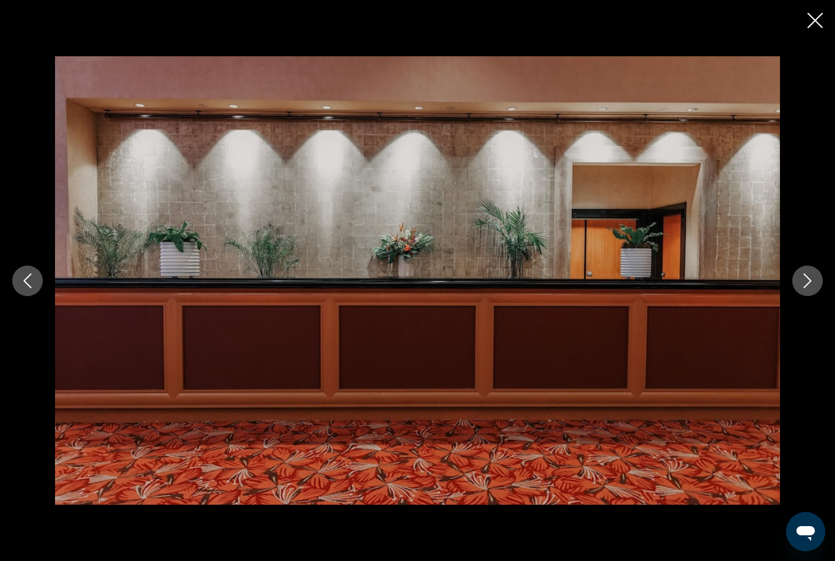
click at [810, 281] on icon "Next image" at bounding box center [808, 280] width 15 height 15
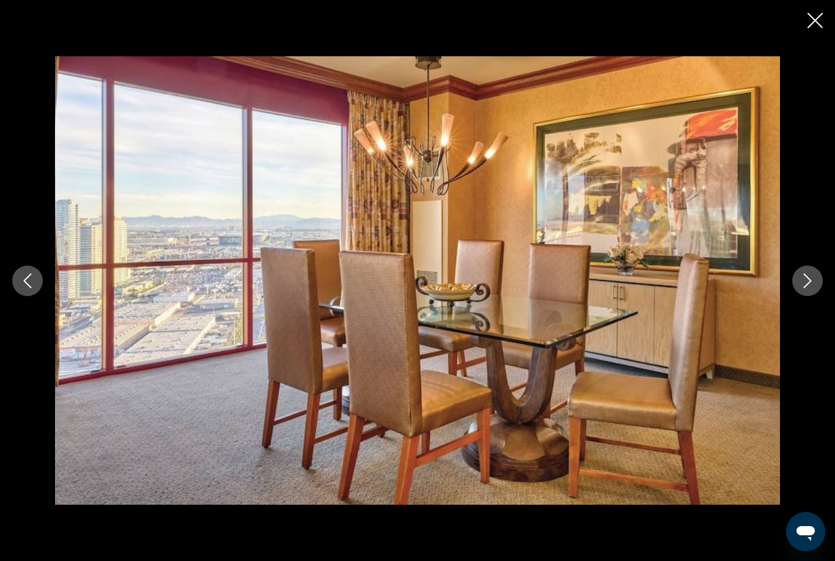
click at [804, 282] on icon "Next image" at bounding box center [808, 280] width 15 height 15
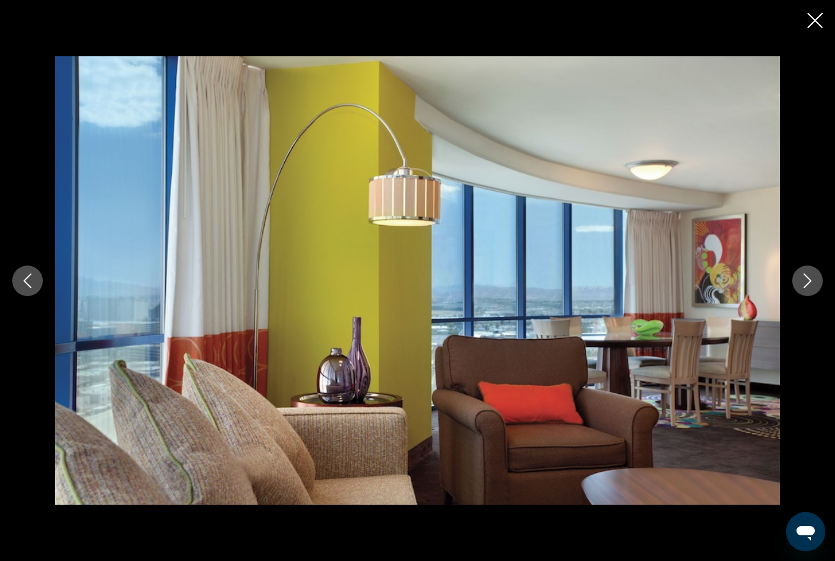
click at [815, 286] on icon "Next image" at bounding box center [808, 280] width 15 height 15
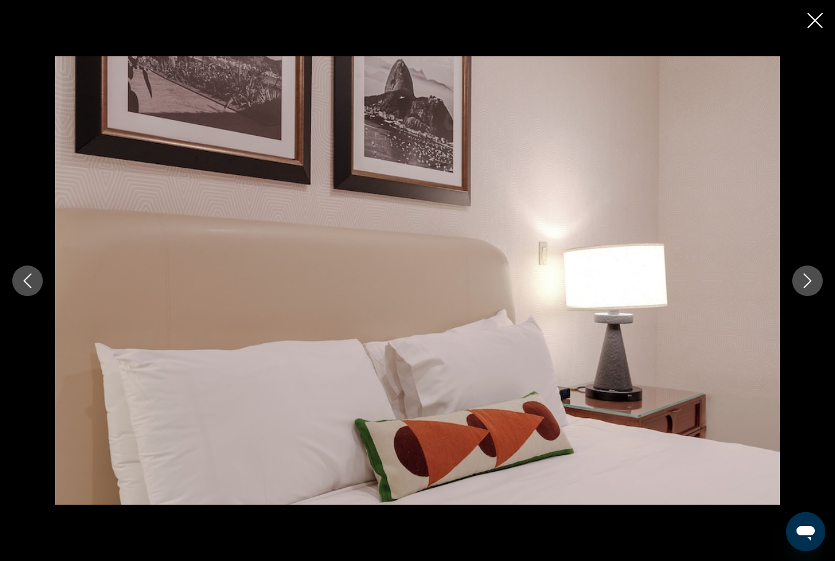
click at [812, 284] on icon "Next image" at bounding box center [808, 280] width 15 height 15
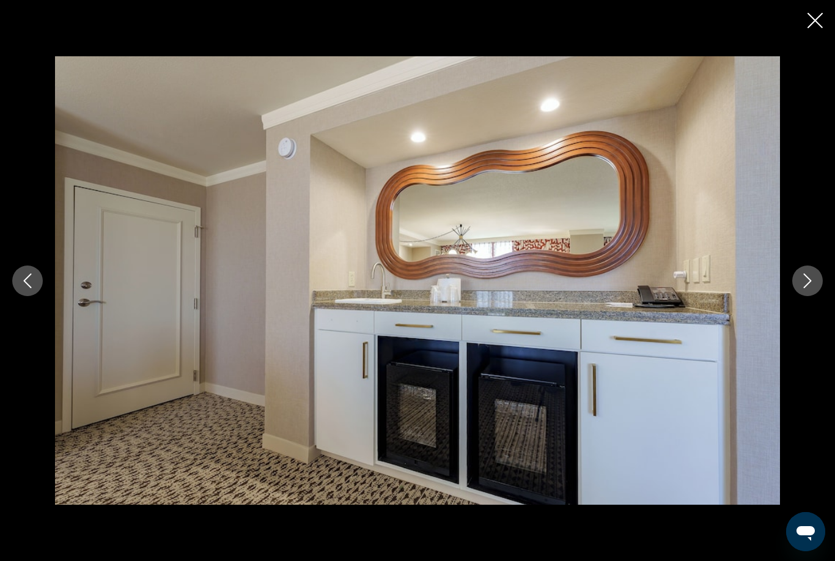
click at [812, 284] on icon "Next image" at bounding box center [808, 280] width 15 height 15
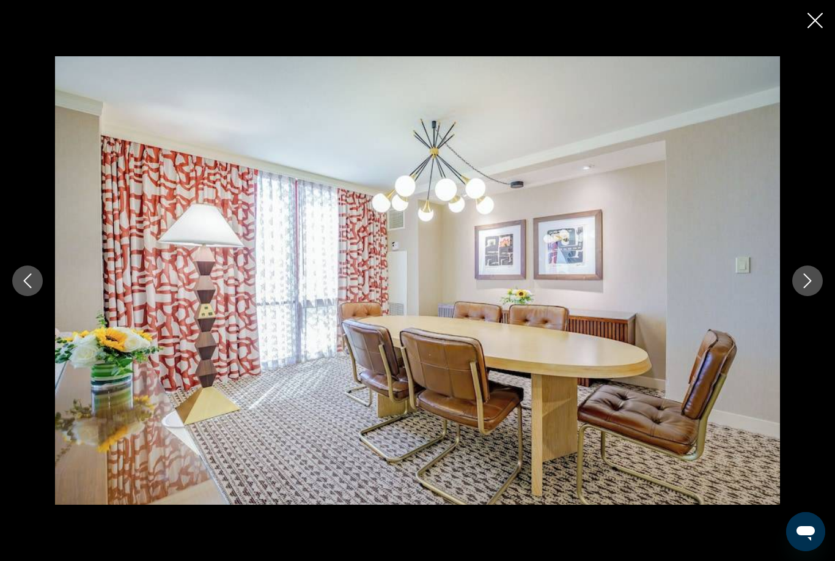
click at [812, 284] on icon "Next image" at bounding box center [808, 280] width 15 height 15
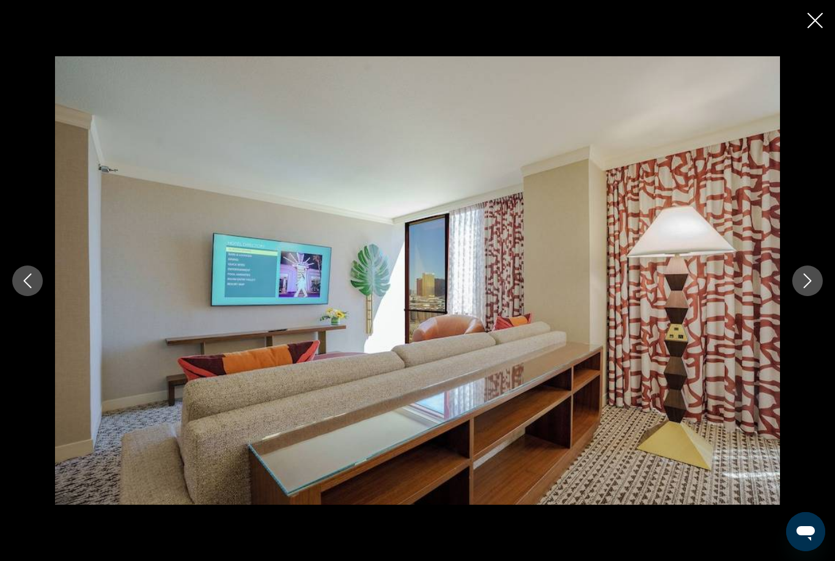
click at [812, 284] on icon "Next image" at bounding box center [808, 280] width 15 height 15
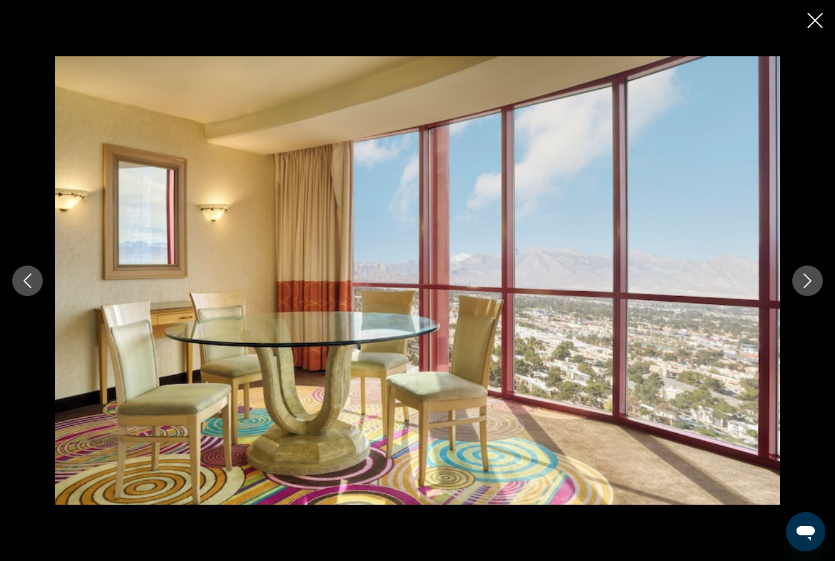
click at [812, 20] on icon "Close slideshow" at bounding box center [815, 20] width 15 height 15
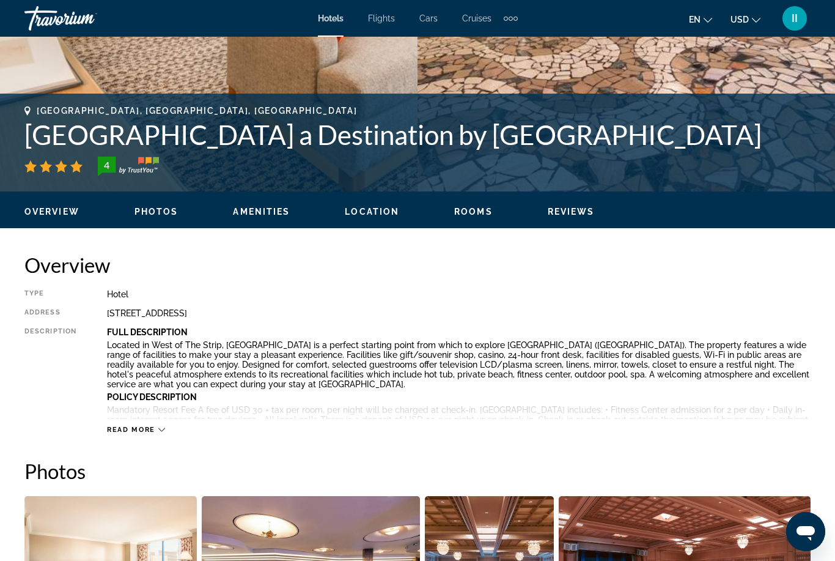
scroll to position [372, 0]
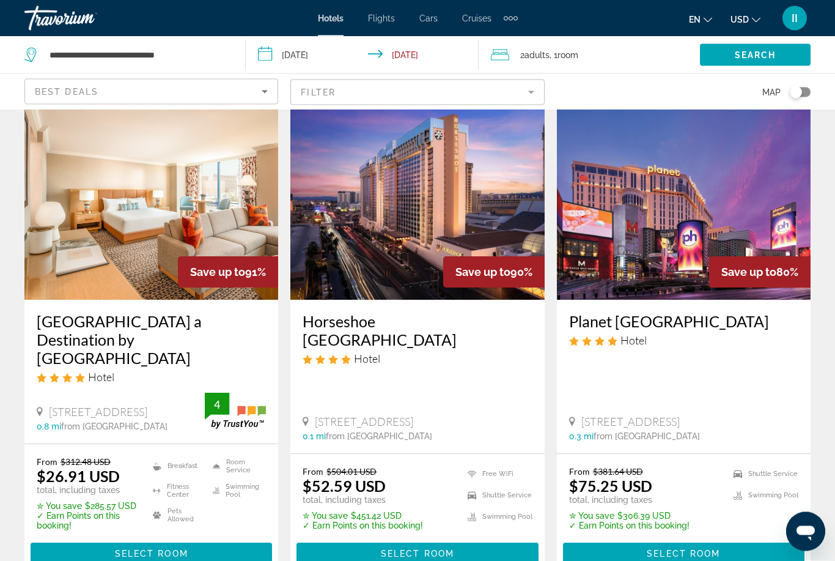
scroll to position [51, 0]
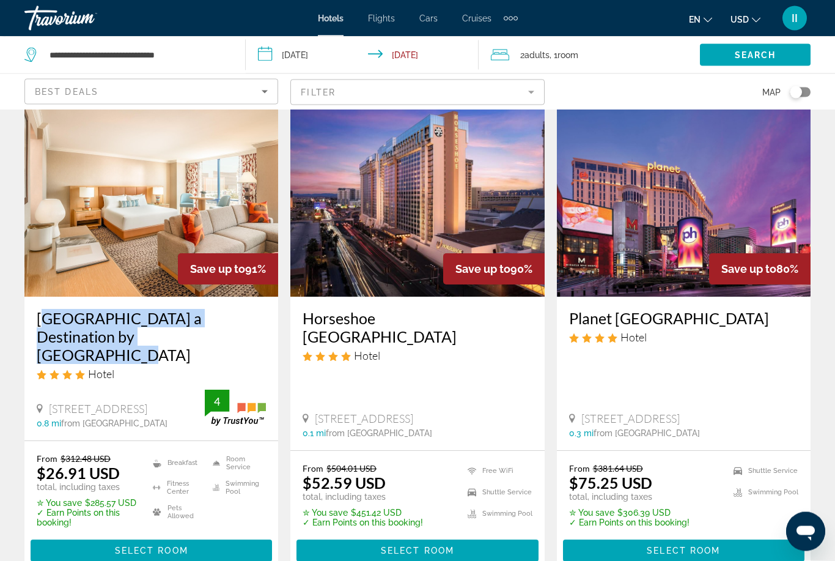
drag, startPoint x: 28, startPoint y: 305, endPoint x: 154, endPoint y: 334, distance: 129.4
click at [154, 334] on div "Rio Hotel & Casino a Destination by Hyatt Hotel Hotel 3700 W Flamingo Rd, Las V…" at bounding box center [151, 369] width 254 height 144
copy h3 "Rio Hotel & Casino a Destination by Hyatt Hotel"
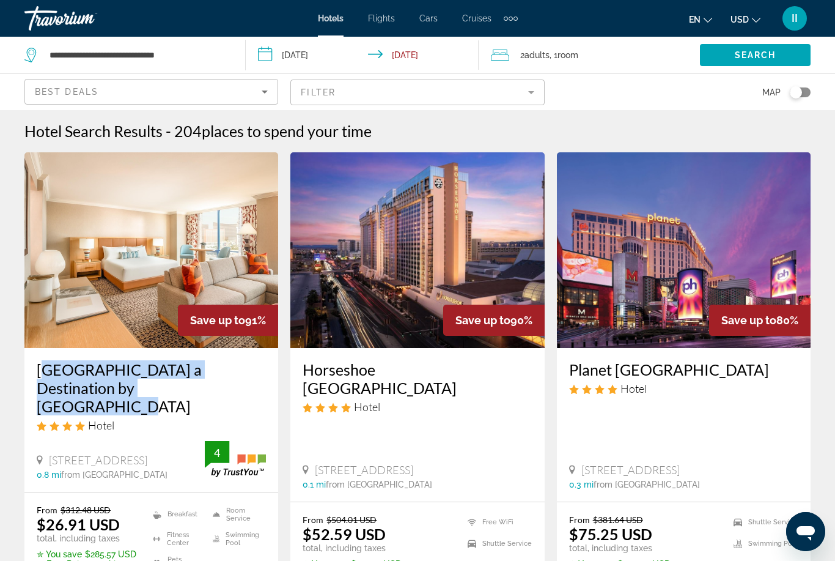
scroll to position [0, 0]
